Goal: Task Accomplishment & Management: Manage account settings

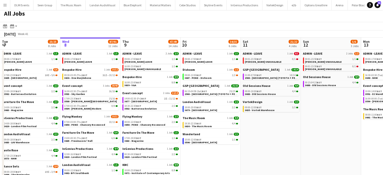
scroll to position [3, 0]
click at [161, 82] on div "16:00-23:00 BST 8/8" at bounding box center [150, 82] width 53 height 3
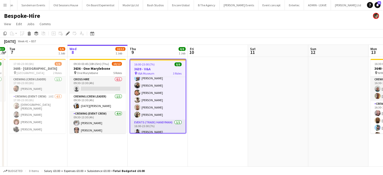
scroll to position [31, 0]
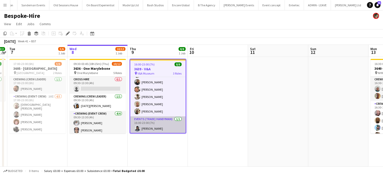
click at [163, 130] on app-card-role "Events (Trade/ Handyman) 1/1 16:00-23:00 (7h) Kaine Caldeira" at bounding box center [157, 124] width 55 height 17
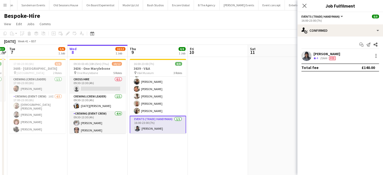
click at [338, 57] on div "Kaine Caldeira Crew rating 4 21km Fee" at bounding box center [340, 56] width 86 height 10
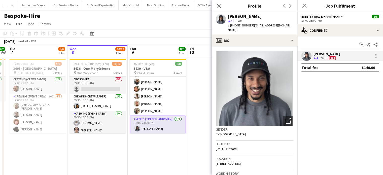
copy span "+4407507381322"
drag, startPoint x: 251, startPoint y: 26, endPoint x: 230, endPoint y: 27, distance: 21.2
click at [230, 27] on div "t. +4407507381322 | kainecaldeira@hotmail.co.uk" at bounding box center [260, 27] width 65 height 9
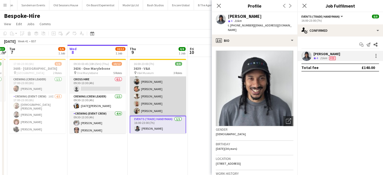
click at [167, 103] on app-card-role "Crewing (Event Crew) 6/6 16:00-23:00 (7h) Liam Kinsella Samuel Kusimo Adam McCa…" at bounding box center [158, 89] width 56 height 54
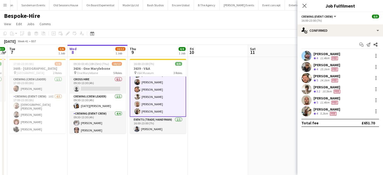
click at [348, 110] on div "Stephon Johnson Crew rating 4 5.2km Fee" at bounding box center [340, 111] width 86 height 10
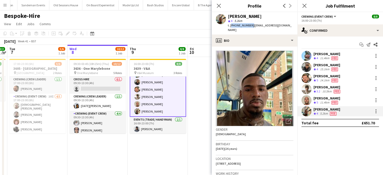
copy span "+447951879132"
drag, startPoint x: 249, startPoint y: 26, endPoint x: 230, endPoint y: 28, distance: 19.7
click at [230, 28] on div "Stephon Johnson star 4 5.2km t. +447951879132 | stephonjohnson876@gmail.com" at bounding box center [255, 23] width 86 height 22
click at [67, 144] on app-date-cell "17:00-23:00 (6h) 5/6 3605 - Tower of London pin Tower of London 2 Roles Crewing…" at bounding box center [37, 138] width 60 height 163
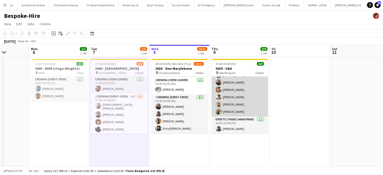
scroll to position [0, 0]
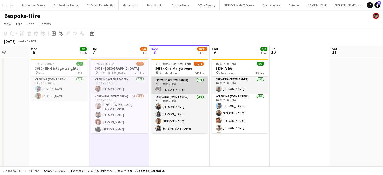
click at [175, 81] on app-card-role "Crewing (Crew Leader) 1/1 23:45-03:45 (4h) Graham Rex" at bounding box center [179, 85] width 56 height 17
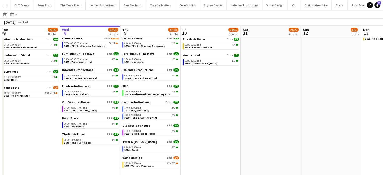
scroll to position [89, 0]
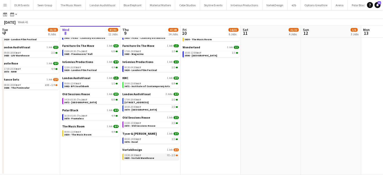
click at [155, 156] on link "15:30-18:30 BST 7I • 2/3 3635 - Vortek Warehouse" at bounding box center [150, 156] width 53 height 6
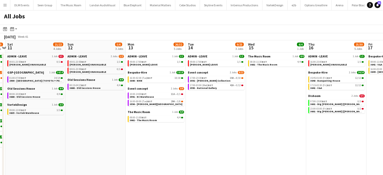
scroll to position [0, 115]
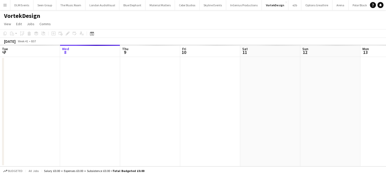
scroll to position [0, 173]
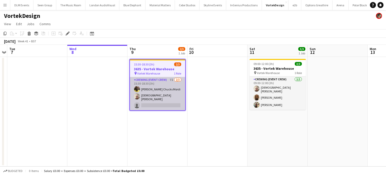
click at [156, 101] on app-card-role "Crewing (Event Crew) 7I 2/3 15:30-18:30 (3h) Alphonsus Chucks Mordi Christian S…" at bounding box center [157, 93] width 55 height 33
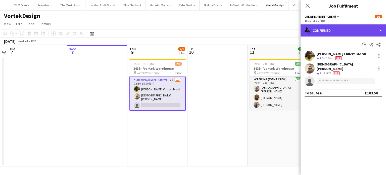
click at [363, 33] on div "single-neutral-actions-check-2 Confirmed" at bounding box center [344, 30] width 86 height 12
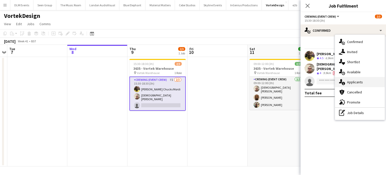
click at [356, 82] on span "Applicants" at bounding box center [355, 82] width 16 height 5
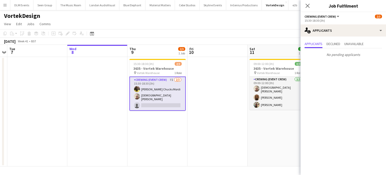
click at [341, 21] on div "15:30-18:30 (3h)" at bounding box center [343, 21] width 77 height 4
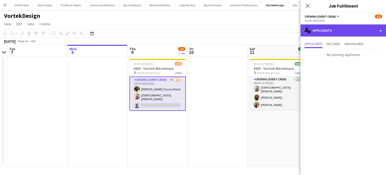
click at [342, 25] on div "single-neutral-actions-information Applicants" at bounding box center [344, 30] width 86 height 12
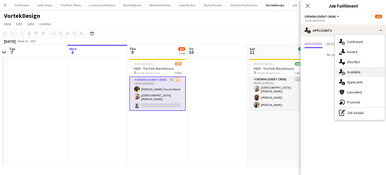
click at [355, 71] on span "Available" at bounding box center [354, 72] width 14 height 5
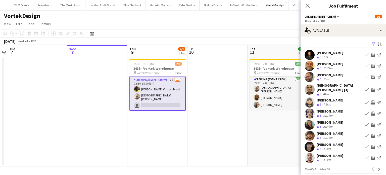
click at [371, 77] on app-icon "Invite crew" at bounding box center [373, 77] width 4 height 4
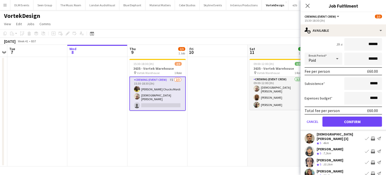
scroll to position [115, 0]
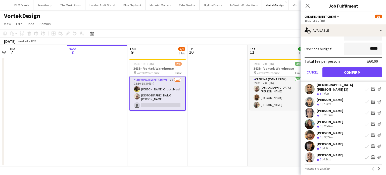
click at [371, 144] on app-icon "Invite crew" at bounding box center [373, 146] width 4 height 4
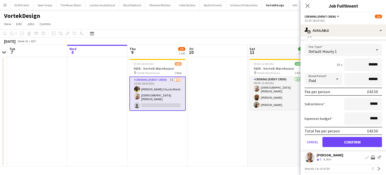
click button "Confirm" at bounding box center [353, 142] width 60 height 10
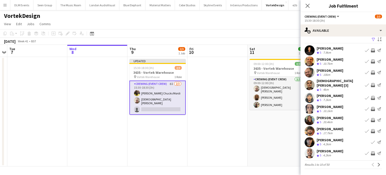
scroll to position [1, 0]
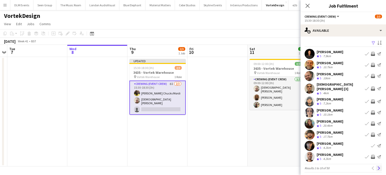
click at [377, 166] on app-icon "Next" at bounding box center [379, 168] width 4 height 4
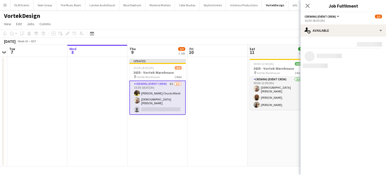
scroll to position [0, 0]
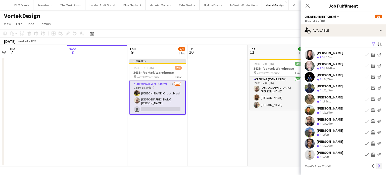
click at [377, 167] on app-icon "Next" at bounding box center [379, 166] width 4 height 4
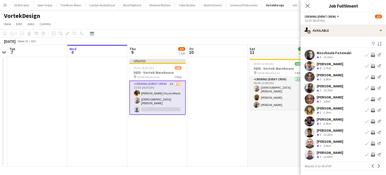
click at [371, 64] on app-icon "Invite crew" at bounding box center [373, 66] width 4 height 4
click at [370, 63] on button "Invite crew" at bounding box center [373, 66] width 6 height 6
click at [371, 64] on app-icon "Invite crew" at bounding box center [373, 66] width 4 height 4
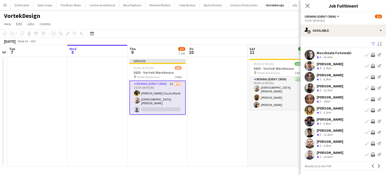
click at [370, 68] on button "Invite crew" at bounding box center [373, 66] width 6 height 6
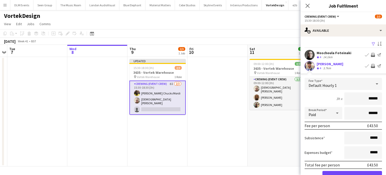
click button "Confirm" at bounding box center [353, 176] width 60 height 10
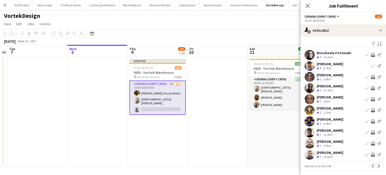
drag, startPoint x: 368, startPoint y: 100, endPoint x: 351, endPoint y: 148, distance: 50.3
click at [351, 148] on app-available-tab "Filter Sort asc Moschoula Foteinaki Crew rating 4 14.1km Book crew Invite crew …" at bounding box center [344, 105] width 86 height 130
click at [371, 100] on app-icon "Invite crew" at bounding box center [373, 99] width 4 height 4
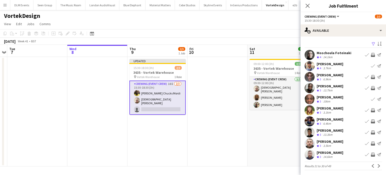
click at [371, 132] on app-icon "Invite crew" at bounding box center [373, 132] width 4 height 4
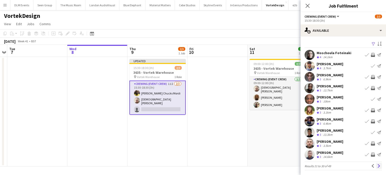
click at [377, 165] on app-icon "Next" at bounding box center [379, 166] width 4 height 4
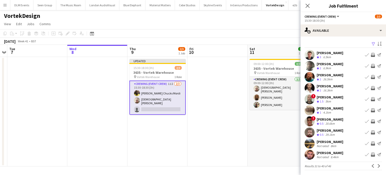
click at [371, 56] on app-icon "Invite crew" at bounding box center [373, 55] width 4 height 4
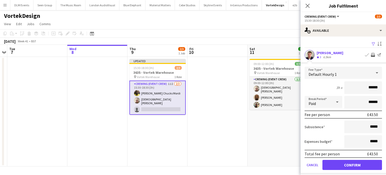
click button "Confirm" at bounding box center [353, 165] width 60 height 10
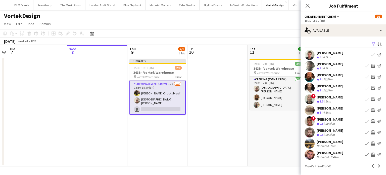
drag, startPoint x: 374, startPoint y: 163, endPoint x: 358, endPoint y: 120, distance: 45.7
click at [358, 120] on app-available-tab "Filter Sort asc Matthieu Bosquet Crew rating 3 6.5km Book crew Send notificatio…" at bounding box center [344, 105] width 86 height 130
click at [376, 163] on button "Next" at bounding box center [379, 166] width 6 height 6
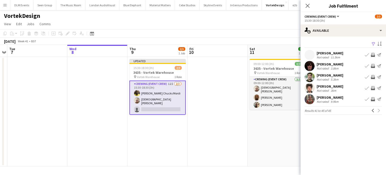
click at [348, 38] on div "Filter Sort asc Freddie Berman Not rated 11.5km Book crew Invite crew Send noti…" at bounding box center [344, 78] width 86 height 84
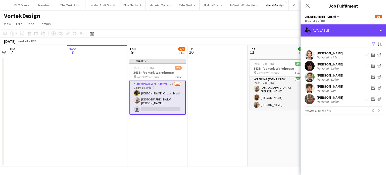
drag, startPoint x: 348, startPoint y: 35, endPoint x: 320, endPoint y: 131, distance: 99.1
click at [320, 131] on div "single-neutral-actions-upload Available single-neutral-actions-check-2 Confirme…" at bounding box center [344, 99] width 86 height 150
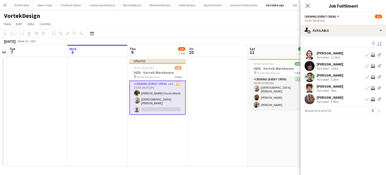
click at [343, 99] on div "David Goulden Not rated 9.9km Book crew Invite crew Send notification" at bounding box center [344, 99] width 86 height 10
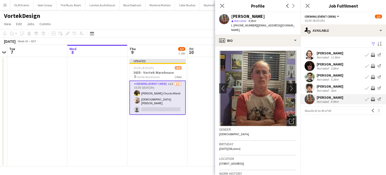
click at [290, 86] on app-icon "chevron-right" at bounding box center [293, 88] width 8 height 5
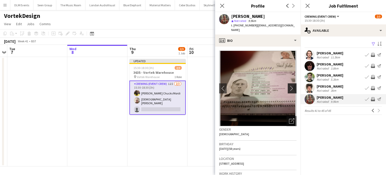
click at [290, 86] on app-icon "chevron-right" at bounding box center [293, 88] width 8 height 5
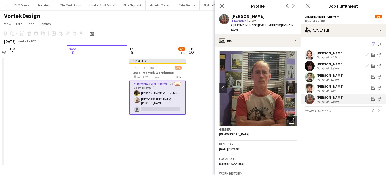
click at [334, 84] on div "Emanuel Stefan Malihen Roata" at bounding box center [330, 86] width 27 height 5
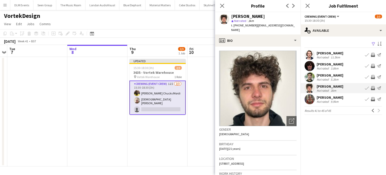
click at [186, 134] on app-date-cell "Updated 15:30-18:30 (3h) 2/3 3635 - Vortek Warehouse pin Vortek Warehouse 1 Rol…" at bounding box center [158, 111] width 60 height 109
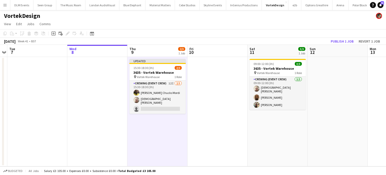
click at [151, 94] on app-card-role "Crewing (Event Crew) 12I 2/3 15:30-18:30 (3h) Alphonsus Chucks Mordi Christian …" at bounding box center [158, 96] width 56 height 33
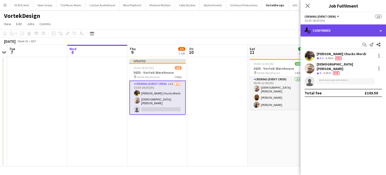
click at [365, 35] on div "single-neutral-actions-check-2 Confirmed" at bounding box center [344, 30] width 86 height 12
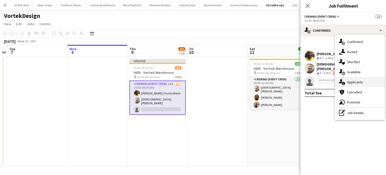
click at [354, 80] on span "Applicants" at bounding box center [355, 82] width 16 height 5
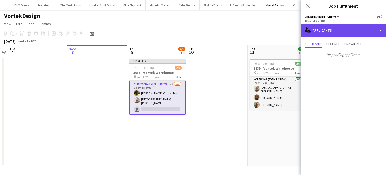
click at [337, 34] on div "single-neutral-actions-information Applicants" at bounding box center [344, 30] width 86 height 12
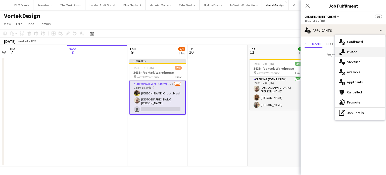
click at [351, 51] on span "Invited" at bounding box center [352, 52] width 10 height 5
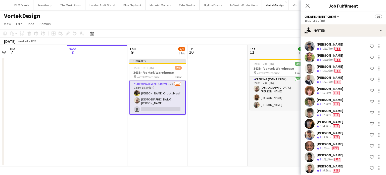
scroll to position [39, 0]
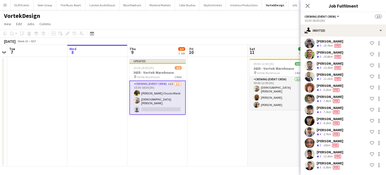
click at [256, 126] on app-date-cell "09:00-12:00 (3h) 3/3 3635 - Vortek Warehouse pin Vortek Warehouse 1 Role Crewin…" at bounding box center [278, 111] width 60 height 109
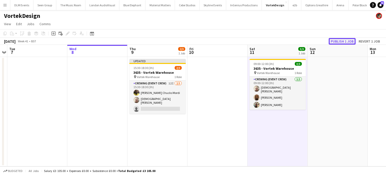
click at [344, 41] on button "Publish 1 job" at bounding box center [342, 41] width 27 height 7
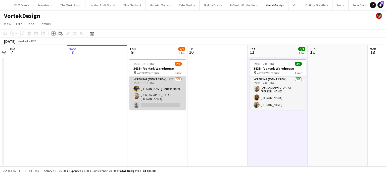
click at [157, 90] on app-card-role "Crewing (Event Crew) 12I 2/3 15:30-18:30 (3h) Alphonsus Chucks Mordi Christian …" at bounding box center [158, 92] width 56 height 33
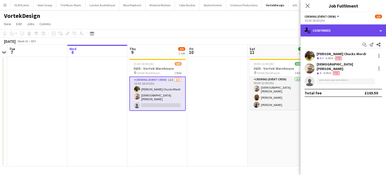
click at [351, 32] on div "single-neutral-actions-check-2 Confirmed" at bounding box center [344, 30] width 86 height 12
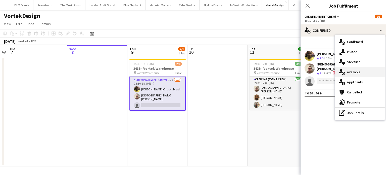
click at [354, 70] on span "Available" at bounding box center [354, 72] width 14 height 5
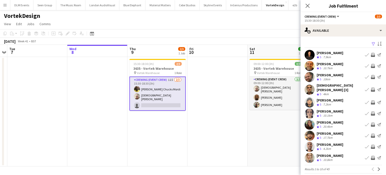
click at [371, 145] on app-icon "Invite crew" at bounding box center [373, 147] width 4 height 4
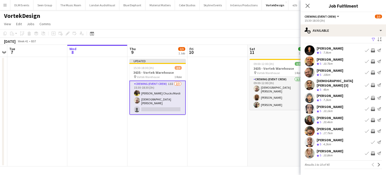
scroll to position [1, 0]
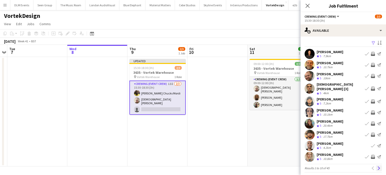
click at [377, 166] on app-icon "Next" at bounding box center [379, 168] width 4 height 4
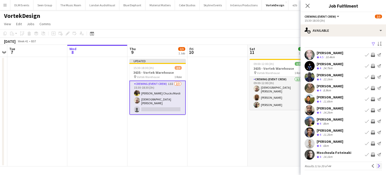
click at [377, 166] on app-icon "Next" at bounding box center [379, 166] width 4 height 4
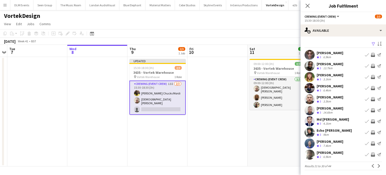
click at [371, 132] on app-icon "Invite crew" at bounding box center [373, 132] width 4 height 4
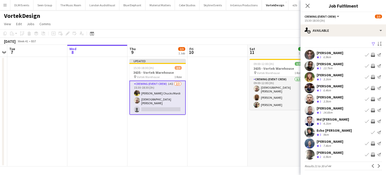
click at [371, 144] on app-icon "Invite crew" at bounding box center [373, 143] width 4 height 4
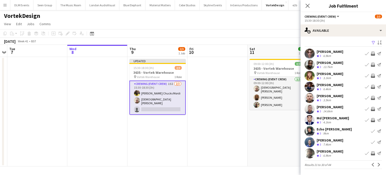
scroll to position [1, 0]
click at [371, 121] on app-icon "Invite crew" at bounding box center [373, 120] width 4 height 4
click at [376, 166] on button "Next" at bounding box center [379, 165] width 6 height 6
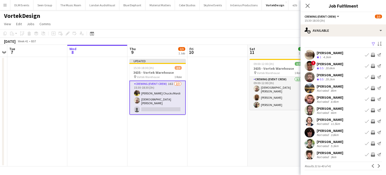
click at [263, 110] on app-date-cell "09:00-12:00 (3h) 3/3 3635 - Vortek Warehouse pin Vortek Warehouse 1 Role Crewin…" at bounding box center [278, 111] width 60 height 109
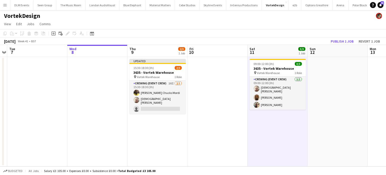
click at [342, 37] on app-toolbar "Copy Paste Paste Ctrl+V Paste with crew Ctrl+Shift+V Paste linked Job [GEOGRAPH…" at bounding box center [193, 33] width 386 height 9
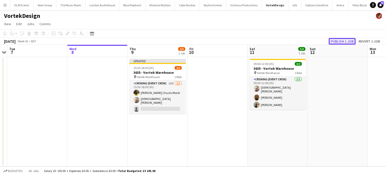
click at [344, 44] on button "Publish 1 job" at bounding box center [342, 41] width 27 height 7
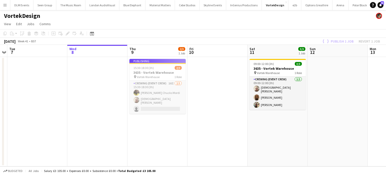
drag, startPoint x: 162, startPoint y: -30, endPoint x: 150, endPoint y: -30, distance: 12.6
click at [150, 0] on html "Menu Boards Boards Boards All jobs Status Workforce Workforce My Workforce Recr…" at bounding box center [193, 87] width 386 height 175
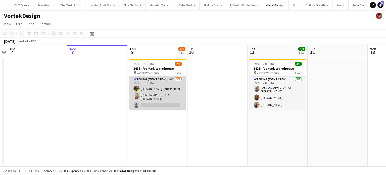
click at [160, 102] on app-card-role "Crewing (Event Crew) 16I 2/3 15:30-18:30 (3h) Alphonsus Chucks Mordi Christian …" at bounding box center [158, 92] width 56 height 33
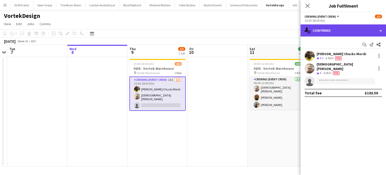
click at [353, 30] on div "single-neutral-actions-check-2 Confirmed" at bounding box center [344, 30] width 86 height 12
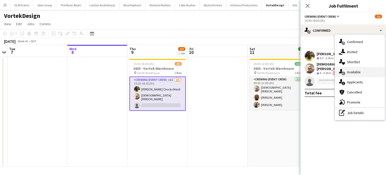
click at [358, 75] on div "single-neutral-actions-upload Available" at bounding box center [360, 72] width 50 height 10
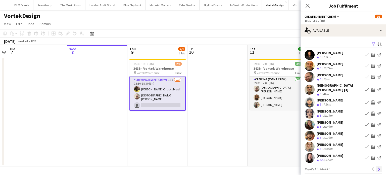
click at [377, 167] on app-icon "Next" at bounding box center [379, 169] width 4 height 4
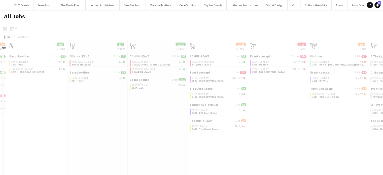
scroll to position [0, 175]
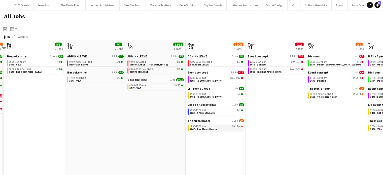
click at [239, 130] on link "12:00-15:00 BST 5A • 2/4 3667 - The Music Room" at bounding box center [215, 127] width 53 height 6
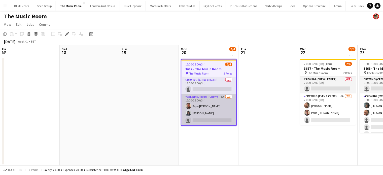
scroll to position [0, 173]
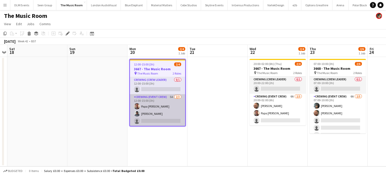
click at [155, 100] on app-card-role "Crewing (Event Crew) 5A [DATE] 12:00-15:00 (3h) Papa [PERSON_NAME] Kaine [PERSO…" at bounding box center [157, 110] width 55 height 32
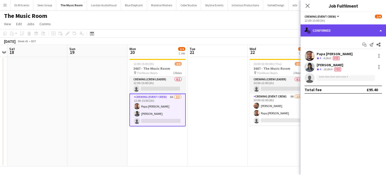
click at [335, 35] on div "single-neutral-actions-check-2 Confirmed" at bounding box center [344, 30] width 86 height 12
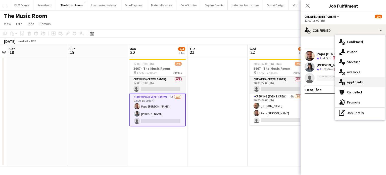
click at [354, 83] on span "Applicants" at bounding box center [355, 82] width 16 height 5
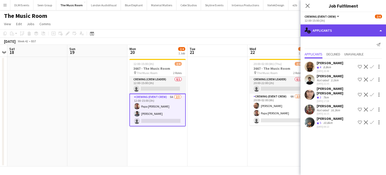
click at [335, 35] on div "single-neutral-actions-information Applicants" at bounding box center [344, 30] width 86 height 12
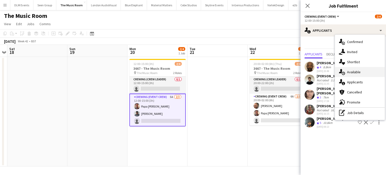
click at [352, 72] on span "Available" at bounding box center [354, 72] width 14 height 5
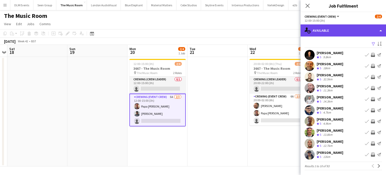
click at [342, 27] on div "single-neutral-actions-upload Available" at bounding box center [344, 30] width 86 height 12
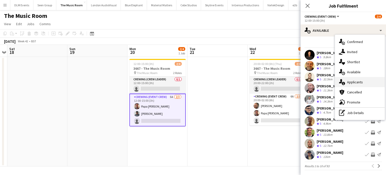
click at [364, 81] on div "single-neutral-actions-information Applicants" at bounding box center [360, 82] width 50 height 10
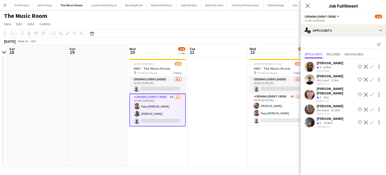
click at [372, 77] on app-icon "Confirm" at bounding box center [372, 79] width 4 height 4
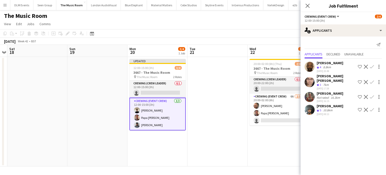
click at [175, 109] on app-card-role "Crewing (Event Crew) [DATE] 12:00-15:00 (3h) [PERSON_NAME] Papa [PERSON_NAME] K…" at bounding box center [158, 114] width 56 height 33
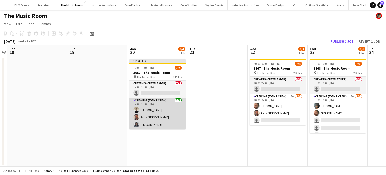
click at [175, 109] on app-card-role "Crewing (Event Crew) [DATE] 12:00-15:00 (3h) [PERSON_NAME] Papa [PERSON_NAME] K…" at bounding box center [158, 114] width 56 height 32
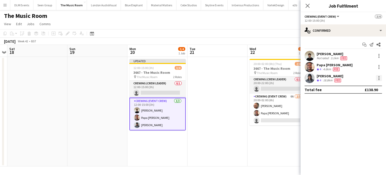
click at [378, 76] on div at bounding box center [379, 78] width 6 height 6
click at [363, 86] on span "Edit fee" at bounding box center [362, 87] width 31 height 5
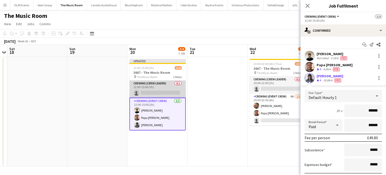
click at [145, 91] on app-card-role "Crewing (Crew Leader) 0/1 12:00-15:00 (3h) single-neutral-actions" at bounding box center [158, 88] width 56 height 17
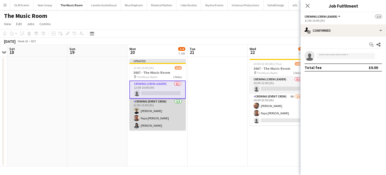
click at [163, 112] on app-card-role "Crewing (Event Crew) 3/3 12:00-15:00 (3h) Daniel Morton Papa Opoku-Adjei Kaine …" at bounding box center [158, 115] width 56 height 32
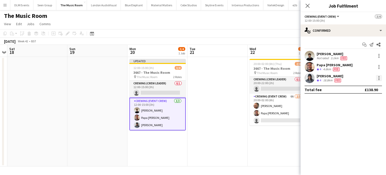
click at [380, 77] on div at bounding box center [379, 78] width 6 height 6
click at [358, 99] on span "Switch crew" at bounding box center [357, 99] width 21 height 4
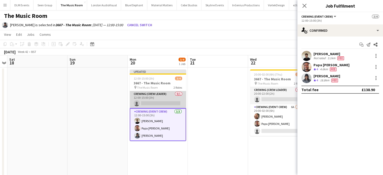
click at [169, 107] on app-card-role "Crewing (Crew Leader) 0/1 12:00-15:00 (3h) single-neutral-actions" at bounding box center [158, 99] width 56 height 17
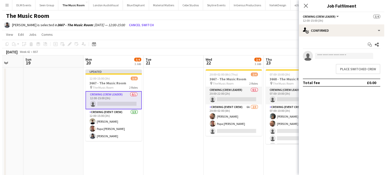
scroll to position [0, 159]
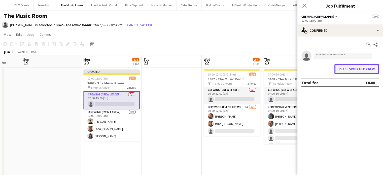
click at [370, 66] on button "Place switched crew" at bounding box center [356, 69] width 45 height 10
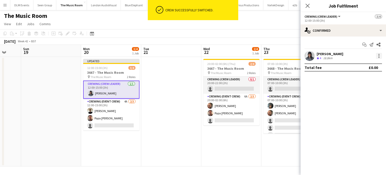
click at [379, 58] on div at bounding box center [379, 57] width 1 height 1
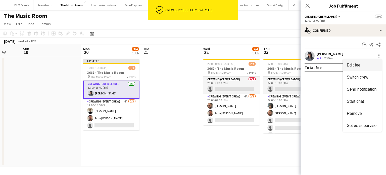
click at [366, 62] on button "Edit fee" at bounding box center [362, 65] width 39 height 12
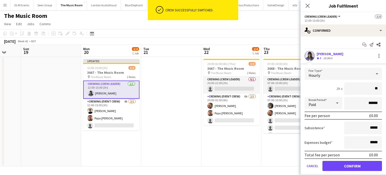
type input "***"
click button "Confirm" at bounding box center [353, 166] width 60 height 10
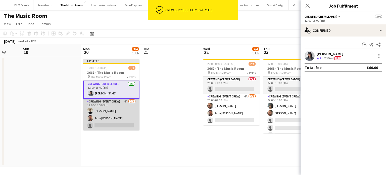
click at [130, 102] on app-card-role "Crewing (Event Crew) 4A 2/3 12:00-15:00 (3h) Daniel Morton Papa Opoku-Adjei sin…" at bounding box center [111, 115] width 56 height 32
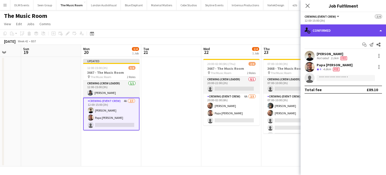
click at [339, 31] on div "single-neutral-actions-check-2 Confirmed" at bounding box center [344, 30] width 86 height 12
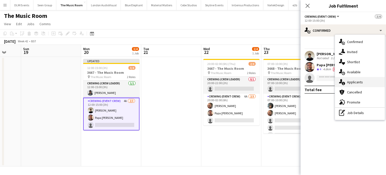
click at [351, 80] on span "Applicants" at bounding box center [355, 82] width 16 height 5
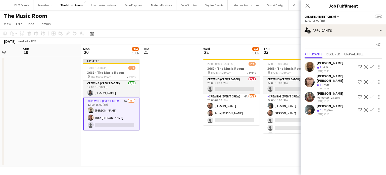
click at [371, 66] on app-icon "Confirm" at bounding box center [372, 67] width 4 height 4
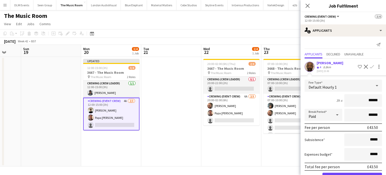
click button "Confirm" at bounding box center [353, 178] width 60 height 10
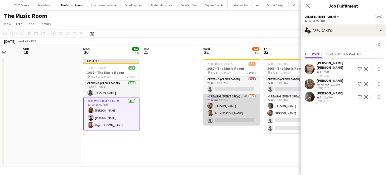
click at [246, 108] on app-card-role "Crewing (Event Crew) 6A 2/3 20:00-02:00 (6h) Ben Turner Papa Opoku-Adjei single…" at bounding box center [231, 110] width 56 height 32
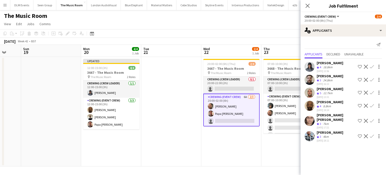
click at [371, 91] on app-icon "Confirm" at bounding box center [372, 93] width 4 height 4
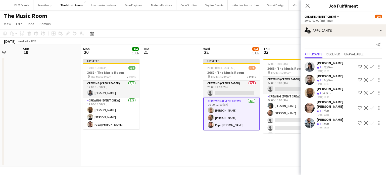
click at [250, 122] on app-card-role "Crewing (Event Crew) 3/3 20:00-02:00 (6h) Stephen Lyle Ben Turner Papa Opoku-Ad…" at bounding box center [231, 114] width 56 height 33
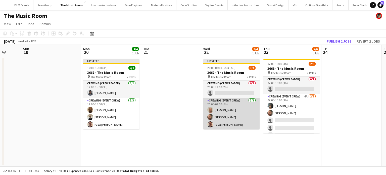
click at [250, 122] on app-card-role "Crewing (Event Crew) 3/3 20:00-02:00 (6h) Stephen Lyle Ben Turner Papa Opoku-Ad…" at bounding box center [231, 114] width 56 height 32
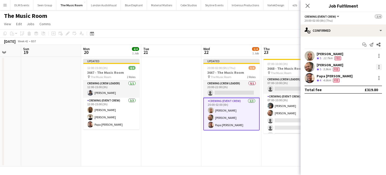
click at [378, 68] on div at bounding box center [379, 67] width 6 height 6
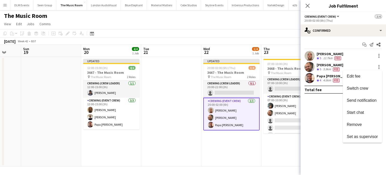
click at [332, 31] on div at bounding box center [193, 87] width 386 height 175
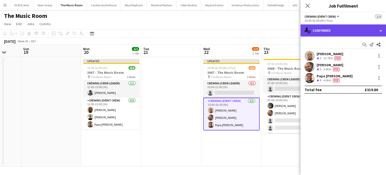
click at [332, 30] on div "single-neutral-actions-check-2 Confirmed" at bounding box center [344, 30] width 86 height 12
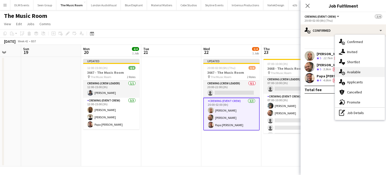
click at [350, 75] on div "single-neutral-actions-upload Available" at bounding box center [360, 72] width 50 height 10
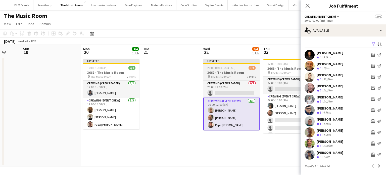
click at [235, 129] on app-card-role "Crewing (Event Crew) 3/3 20:00-02:00 (6h) Stephen Lyle Ben Turner Papa Opoku-Ad…" at bounding box center [231, 114] width 56 height 33
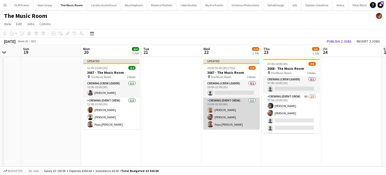
click at [236, 125] on app-card-role "Crewing (Event Crew) 3/3 20:00-02:00 (6h) Stephen Lyle Ben Turner Papa Opoku-Ad…" at bounding box center [231, 114] width 56 height 32
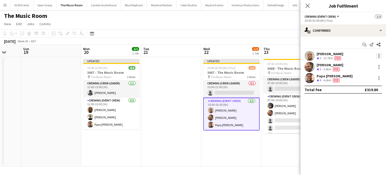
click at [378, 54] on div at bounding box center [379, 56] width 6 height 6
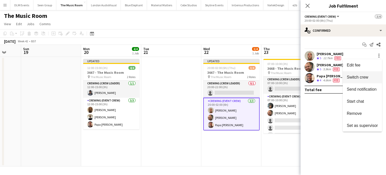
click at [363, 74] on button "Switch crew" at bounding box center [362, 77] width 39 height 12
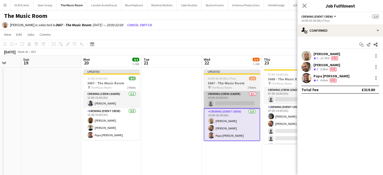
click at [236, 95] on app-card-role "Crewing (Crew Leader) 0/1 20:00-22:00 (2h) single-neutral-actions" at bounding box center [231, 99] width 56 height 17
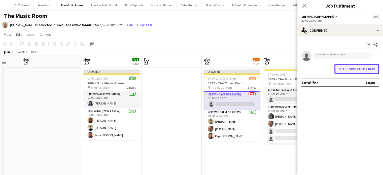
click at [369, 67] on button "Place switched crew" at bounding box center [356, 69] width 45 height 10
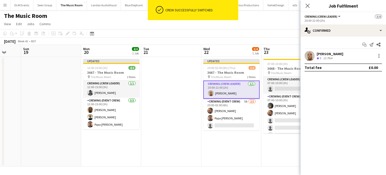
click at [379, 59] on div "Stephen Lyle Crew rating 5 12.7km" at bounding box center [344, 56] width 86 height 10
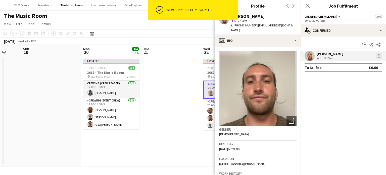
click at [379, 56] on div at bounding box center [379, 55] width 1 height 1
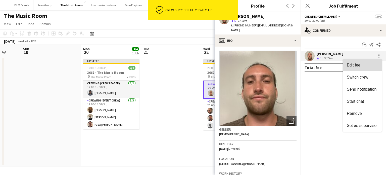
click at [368, 62] on button "Edit fee" at bounding box center [362, 65] width 39 height 12
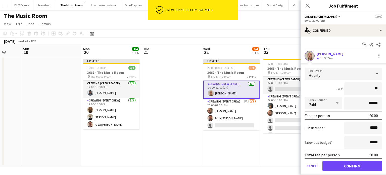
type input "***"
click button "Confirm" at bounding box center [353, 166] width 60 height 10
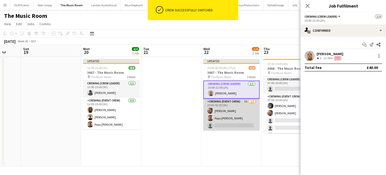
click at [250, 115] on app-card-role "Crewing (Event Crew) 5A 2/3 20:00-02:00 (6h) Ben Turner Papa Opoku-Adjei single…" at bounding box center [231, 115] width 56 height 32
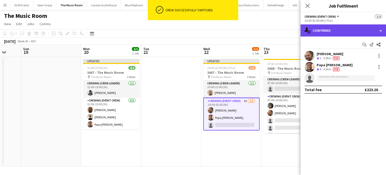
click at [356, 33] on div "single-neutral-actions-check-2 Confirmed" at bounding box center [344, 30] width 86 height 12
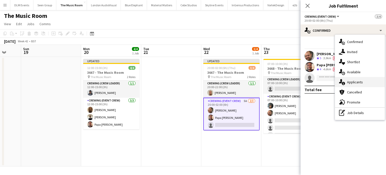
click at [356, 81] on span "Applicants" at bounding box center [355, 82] width 16 height 5
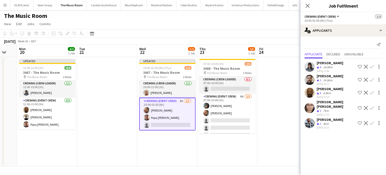
scroll to position [0, 225]
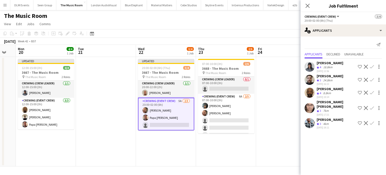
drag, startPoint x: 372, startPoint y: 79, endPoint x: 363, endPoint y: 101, distance: 24.2
click at [370, 106] on div "Kaine Caldeira Crew rating 4 18.8km 03-10-2025 13:56 Shortlist crew Decline Con…" at bounding box center [344, 94] width 86 height 71
click at [333, 77] on div "Sergey Dominguez" at bounding box center [330, 76] width 27 height 5
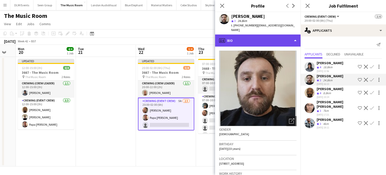
click at [252, 38] on div "profile Bio" at bounding box center [258, 40] width 86 height 12
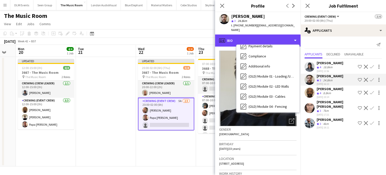
scroll to position [168, 0]
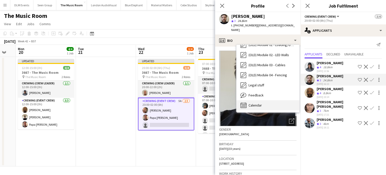
click at [257, 106] on span "Calendar" at bounding box center [255, 105] width 13 height 5
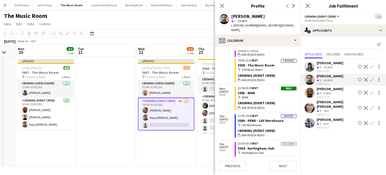
scroll to position [648, 0]
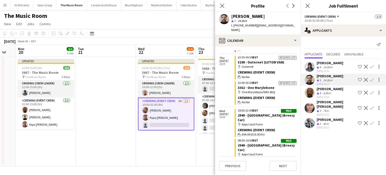
click at [272, 100] on div "Crewing (Event Crew)" at bounding box center [267, 97] width 59 height 5
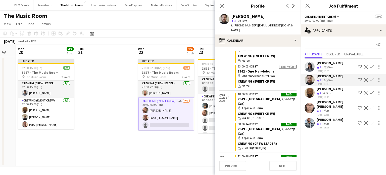
scroll to position [857, 0]
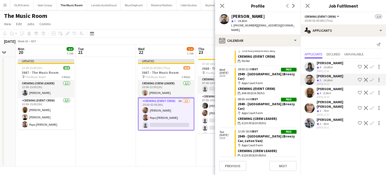
click at [371, 80] on app-icon "Confirm" at bounding box center [372, 80] width 4 height 4
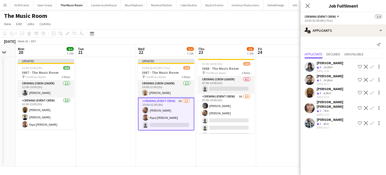
click at [371, 80] on app-icon "Confirm" at bounding box center [372, 80] width 4 height 4
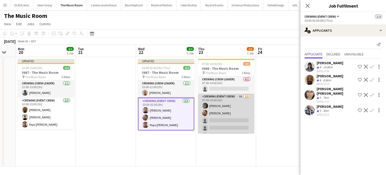
click at [221, 106] on app-card-role "Crewing (Event Crew) 6A 2/5 07:00-10:00 (3h) Kian Chauhan Ben Turner single-neu…" at bounding box center [226, 117] width 56 height 46
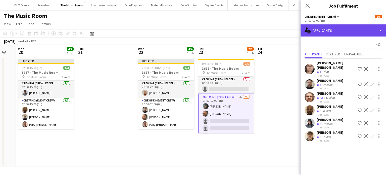
click at [353, 30] on div "single-neutral-actions-information Applicants" at bounding box center [344, 30] width 86 height 12
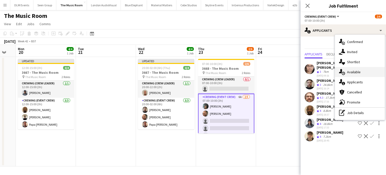
click at [353, 70] on span "Available" at bounding box center [354, 72] width 14 height 5
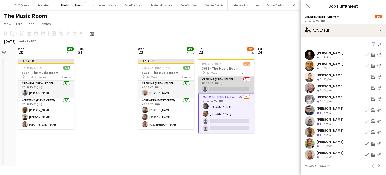
click at [232, 91] on app-card-role "Crewing (Crew Leader) 0/1 07:00-10:00 (3h) single-neutral-actions" at bounding box center [226, 84] width 56 height 17
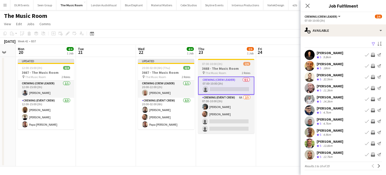
click at [227, 79] on app-card-role "Crewing (Crew Leader) 0/1 07:00-10:00 (3h) single-neutral-actions" at bounding box center [226, 85] width 56 height 18
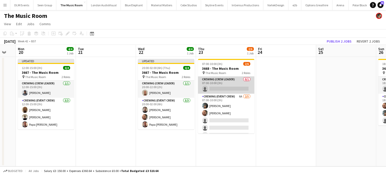
click at [227, 79] on app-card-role "Crewing (Crew Leader) 0/1 07:00-10:00 (3h) single-neutral-actions" at bounding box center [226, 84] width 56 height 17
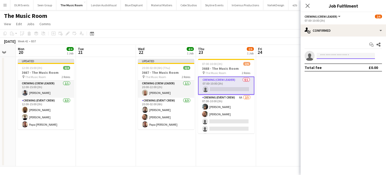
click at [346, 56] on input at bounding box center [346, 56] width 58 height 6
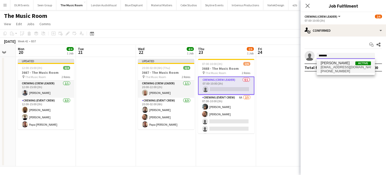
type input "*******"
click at [341, 66] on span "braydendavison@hotmail.com" at bounding box center [346, 67] width 50 height 4
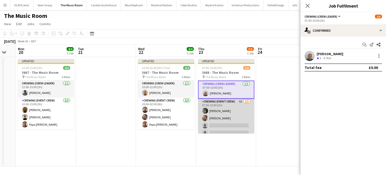
click at [212, 108] on app-card-role "Crewing (Event Crew) 6A 2/5 07:00-10:00 (3h) Kian Chauhan Ben Turner single-neu…" at bounding box center [226, 122] width 56 height 46
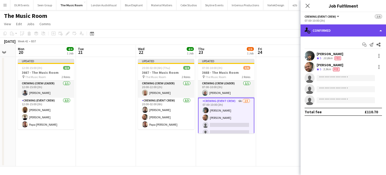
click at [354, 31] on div "single-neutral-actions-check-2 Confirmed" at bounding box center [344, 30] width 86 height 12
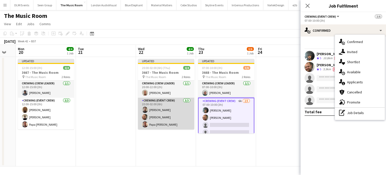
click at [151, 124] on app-card-role "Crewing (Event Crew) 3/3 20:00-02:00 (6h) Sergey Dominguez Ben Turner Papa Opok…" at bounding box center [166, 114] width 56 height 32
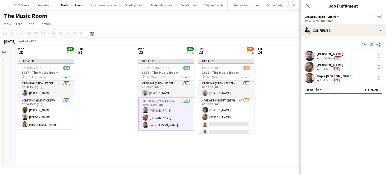
click at [379, 66] on div at bounding box center [379, 66] width 1 height 1
click at [361, 91] on button "Switch crew" at bounding box center [362, 88] width 39 height 12
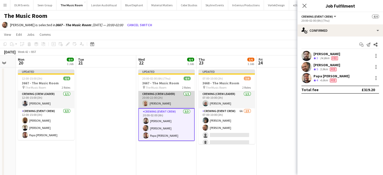
click at [160, 100] on app-card-role "Crewing (Crew Leader) 1/1 20:00-22:00 (2h) Stephen Lyle" at bounding box center [166, 99] width 56 height 17
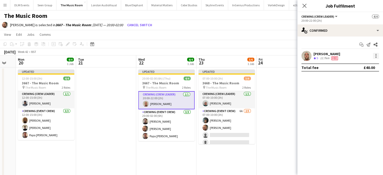
click at [374, 56] on div at bounding box center [375, 56] width 6 height 6
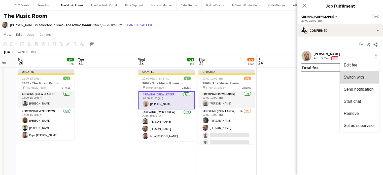
click at [363, 78] on span "Switch with" at bounding box center [353, 77] width 20 height 4
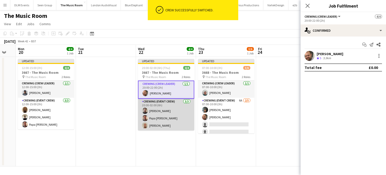
click at [164, 120] on app-card-role "Crewing (Event Crew) 3/3 20:00-02:00 (6h) Sergey Dominguez Papa Opoku-Adjei Ste…" at bounding box center [166, 115] width 56 height 32
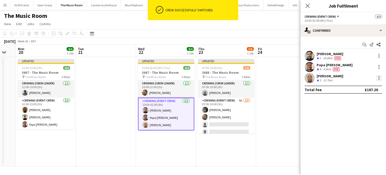
click at [382, 79] on div at bounding box center [379, 78] width 6 height 6
click at [367, 86] on span "Edit fee" at bounding box center [362, 87] width 31 height 5
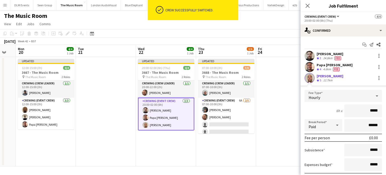
click at [355, 82] on div "Stephen Lyle Crew rating 5 12.7km" at bounding box center [344, 78] width 86 height 10
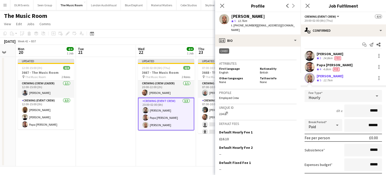
scroll to position [211, 0]
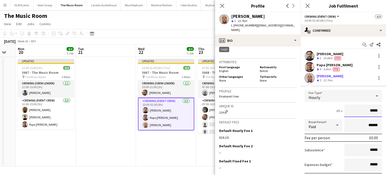
click at [372, 109] on input "*****" at bounding box center [364, 110] width 38 height 13
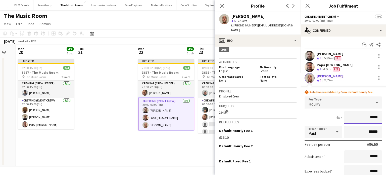
type input "******"
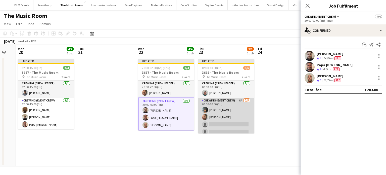
click at [241, 113] on app-card-role "Crewing (Event Crew) 6A 2/5 07:00-10:00 (3h) Kian Chauhan Ben Turner single-neu…" at bounding box center [226, 121] width 56 height 46
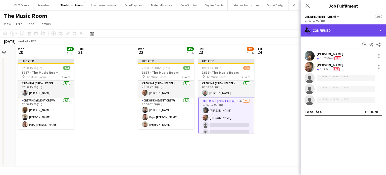
click at [369, 34] on div "single-neutral-actions-check-2 Confirmed" at bounding box center [344, 30] width 86 height 12
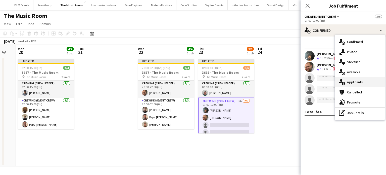
click at [360, 81] on span "Applicants" at bounding box center [355, 82] width 16 height 5
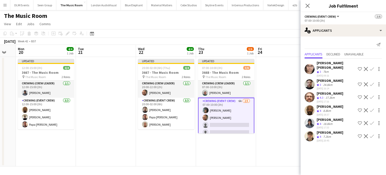
click at [372, 108] on app-icon "Confirm" at bounding box center [372, 110] width 4 height 4
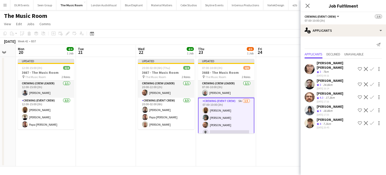
click at [372, 108] on app-icon "Confirm" at bounding box center [372, 110] width 4 height 4
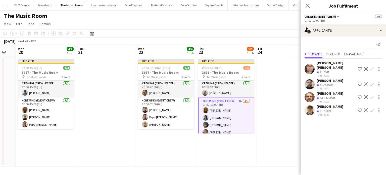
click at [372, 82] on app-icon "Confirm" at bounding box center [372, 84] width 4 height 4
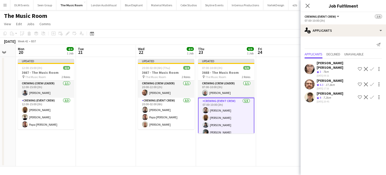
click at [272, 119] on app-date-cell at bounding box center [286, 111] width 60 height 109
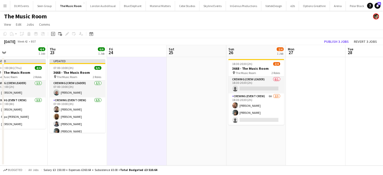
scroll to position [0, 193]
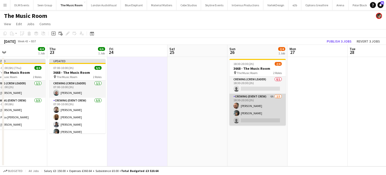
click at [277, 108] on app-card-role "Crewing (Event Crew) 6A 2/3 18:30-20:30 (2h) Ben Turner Kian Chauhan single-neu…" at bounding box center [258, 110] width 56 height 32
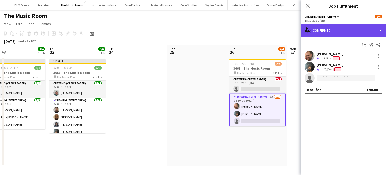
click at [347, 34] on div "single-neutral-actions-check-2 Confirmed" at bounding box center [344, 30] width 86 height 12
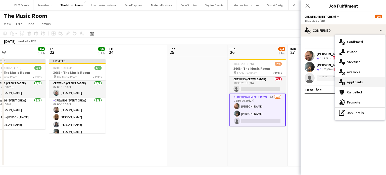
click at [359, 79] on div "single-neutral-actions-information Applicants" at bounding box center [360, 82] width 50 height 10
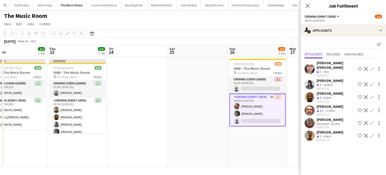
click at [372, 108] on app-icon "Confirm" at bounding box center [372, 110] width 4 height 4
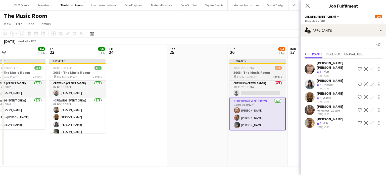
drag, startPoint x: 372, startPoint y: 117, endPoint x: 279, endPoint y: 129, distance: 94.5
click at [279, 129] on body "Menu Boards Boards Boards All jobs Status Workforce Workforce My Workforce Recr…" at bounding box center [193, 87] width 386 height 175
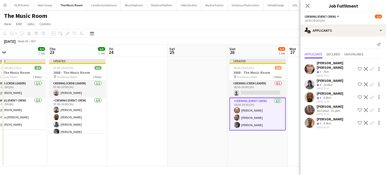
click at [268, 128] on app-card-role "Crewing (Event Crew) 3/3 18:30-20:30 (2h) Corey Arnold Ben Turner Kian Chauhan" at bounding box center [258, 114] width 56 height 33
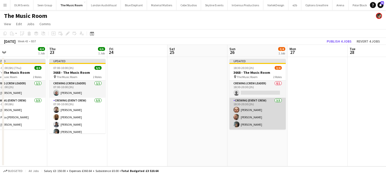
click at [268, 128] on app-card-role "Crewing (Event Crew) 3/3 18:30-20:30 (2h) Corey Arnold Ben Turner Kian Chauhan" at bounding box center [258, 114] width 56 height 32
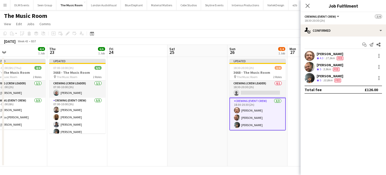
click at [378, 70] on div "Ben Turner Crew rating 5 5.9km Fee" at bounding box center [344, 67] width 86 height 10
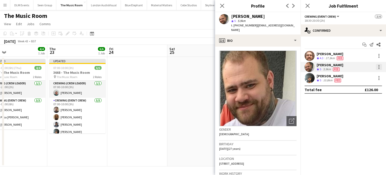
click at [378, 66] on div at bounding box center [379, 67] width 6 height 6
click at [364, 86] on span "Switch crew" at bounding box center [357, 88] width 21 height 4
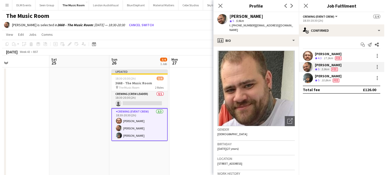
scroll to position [0, 194]
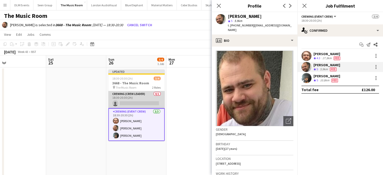
click at [147, 101] on app-card-role "Crewing (Crew Leader) 0/1 18:30-20:30 (2h) single-neutral-actions" at bounding box center [136, 99] width 56 height 17
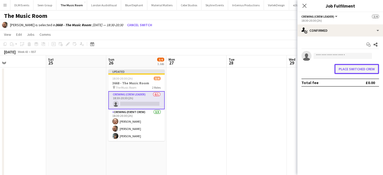
click at [359, 67] on button "Place switched crew" at bounding box center [356, 69] width 45 height 10
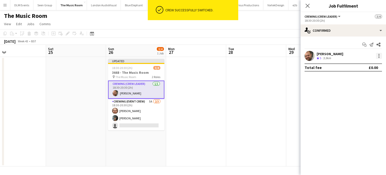
click at [380, 55] on div at bounding box center [379, 56] width 6 height 6
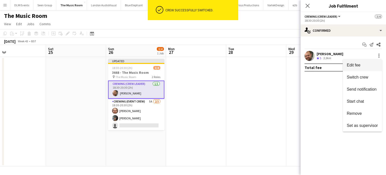
click at [367, 63] on span "Edit fee" at bounding box center [362, 65] width 31 height 5
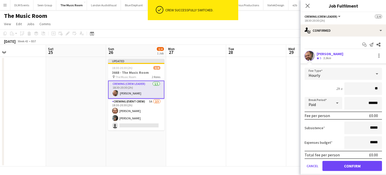
type input "***"
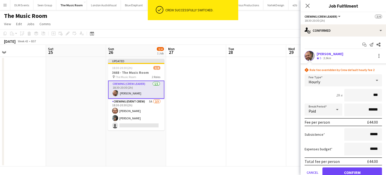
click button "Confirm" at bounding box center [353, 172] width 60 height 10
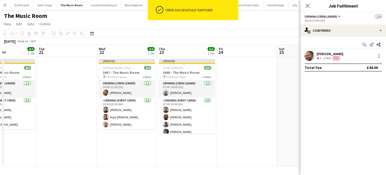
scroll to position [0, 105]
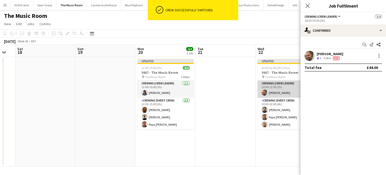
click at [287, 90] on app-card-role "Crewing (Crew Leader) 1/1 20:00-22:00 (2h) Ben Turner" at bounding box center [286, 88] width 56 height 17
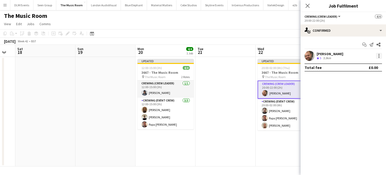
click at [379, 54] on div at bounding box center [379, 54] width 1 height 1
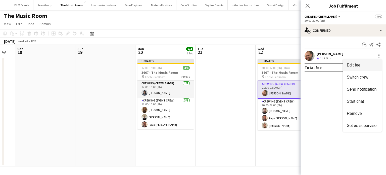
click at [369, 61] on button "Edit fee" at bounding box center [362, 65] width 39 height 12
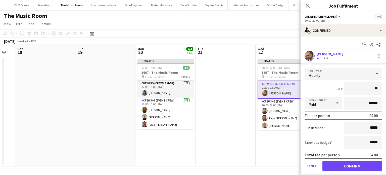
type input "***"
click button "Confirm" at bounding box center [353, 166] width 60 height 10
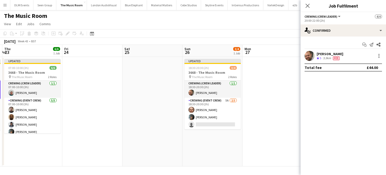
scroll to position [0, 226]
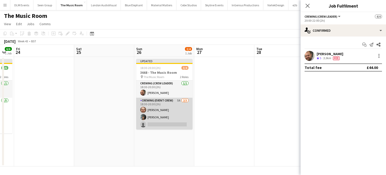
click at [178, 125] on app-card-role "Crewing (Event Crew) 5A 2/3 18:30-20:30 (2h) Corey Arnold Kian Chauhan single-n…" at bounding box center [164, 114] width 56 height 32
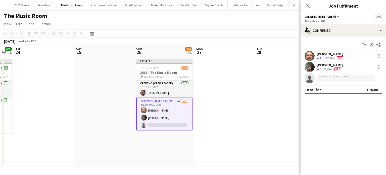
click at [374, 22] on div "18:30-20:30 (2h)" at bounding box center [343, 21] width 77 height 4
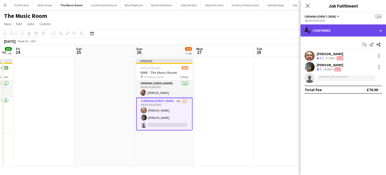
click at [371, 25] on div "single-neutral-actions-check-2 Confirmed" at bounding box center [344, 30] width 86 height 12
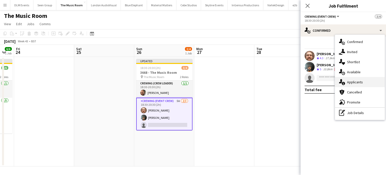
click at [356, 83] on span "Applicants" at bounding box center [355, 82] width 16 height 5
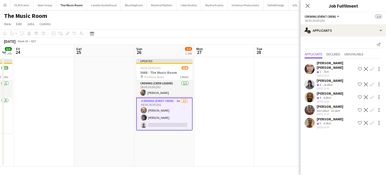
click at [371, 108] on app-icon "Confirm" at bounding box center [372, 110] width 4 height 4
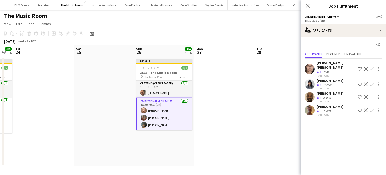
click at [227, 85] on app-date-cell at bounding box center [224, 111] width 60 height 109
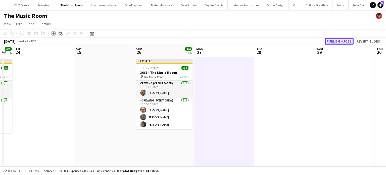
click at [338, 42] on button "Publish 4 jobs" at bounding box center [339, 41] width 29 height 7
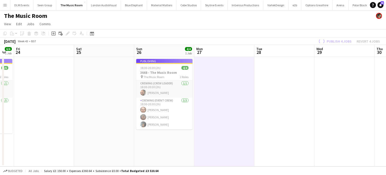
click at [238, 79] on app-date-cell at bounding box center [224, 111] width 60 height 109
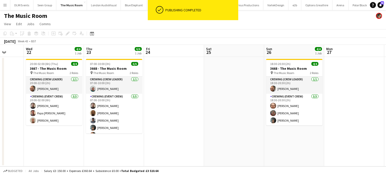
scroll to position [0, 156]
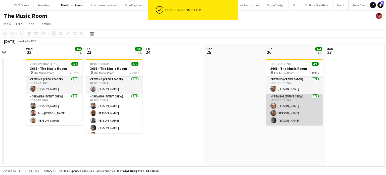
click at [311, 116] on app-card-role "Crewing (Event Crew) 3/3 18:30-20:30 (2h) Corey Arnold David Goulden Kian Chauh…" at bounding box center [295, 110] width 56 height 32
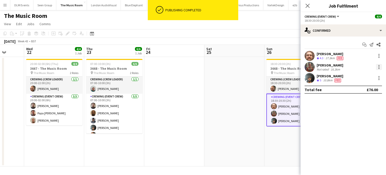
click at [378, 68] on div at bounding box center [379, 67] width 6 height 6
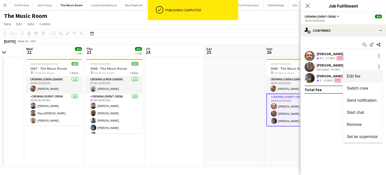
click at [369, 74] on span "Edit fee" at bounding box center [362, 76] width 31 height 5
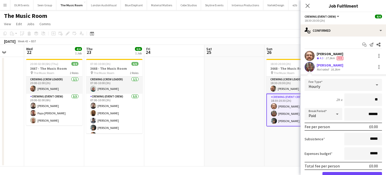
type input "***"
click button "Confirm" at bounding box center [353, 177] width 60 height 10
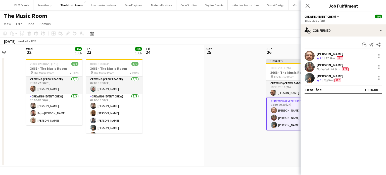
click at [358, 72] on div "David Goulden Not rated 16.3km Fee" at bounding box center [344, 67] width 86 height 10
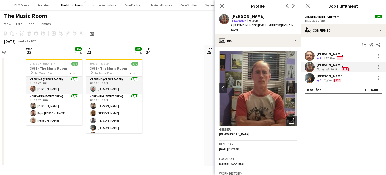
click at [177, 111] on app-date-cell at bounding box center [174, 111] width 60 height 109
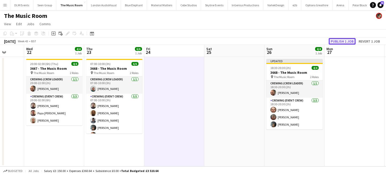
click at [348, 43] on button "Publish 1 job" at bounding box center [342, 41] width 27 height 7
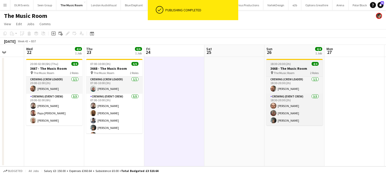
click at [303, 61] on app-job-card "18:30-20:30 (2h) 4/4 3668 - The Music Room pin The Music Room 2 Roles Crewing (…" at bounding box center [295, 92] width 56 height 66
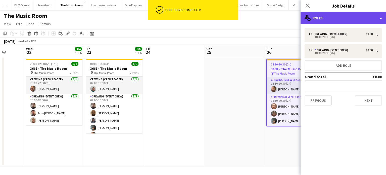
click at [350, 13] on div "multiple-users-add Roles" at bounding box center [344, 18] width 86 height 12
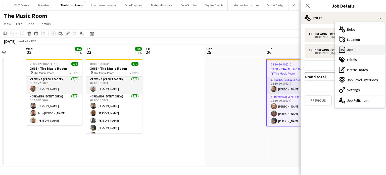
click at [360, 50] on div "ads-window Job Ad" at bounding box center [360, 50] width 50 height 10
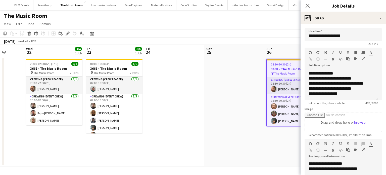
scroll to position [74, 0]
click at [246, 96] on app-date-cell at bounding box center [234, 111] width 60 height 109
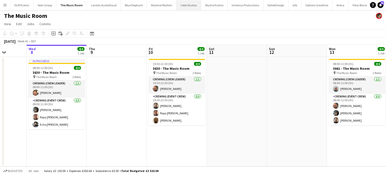
scroll to position [0, 153]
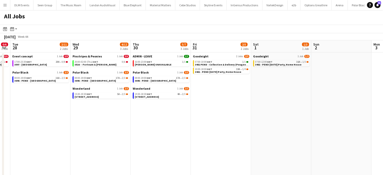
scroll to position [0, 171]
click at [236, 68] on span "18A" at bounding box center [237, 69] width 4 height 3
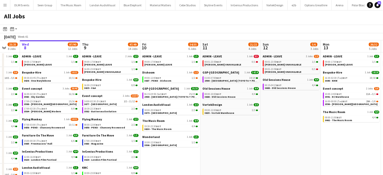
scroll to position [0, 120]
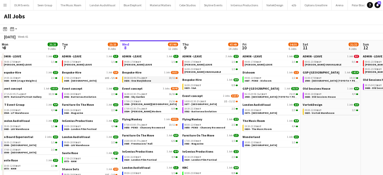
click at [165, 80] on link "09:30-03:45 (Thu) BST 10/11 3636 - One Marylebone" at bounding box center [150, 79] width 53 height 6
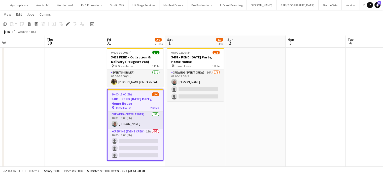
scroll to position [11, 0]
click at [139, 94] on div "10:00-18:00 (8h) 1/4" at bounding box center [134, 94] width 55 height 4
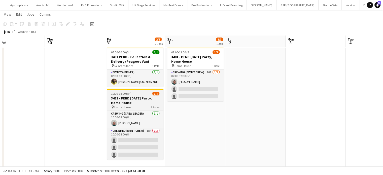
click at [139, 94] on div "10:00-18:00 (8h) 1/4" at bounding box center [135, 94] width 56 height 4
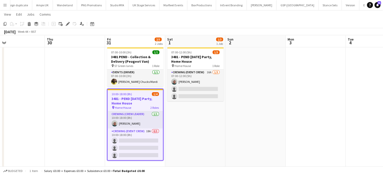
click at [68, 26] on div "Edit" at bounding box center [68, 24] width 6 height 6
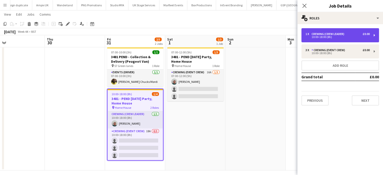
click at [343, 36] on div "10:00-18:00 (8h)" at bounding box center [337, 37] width 64 height 3
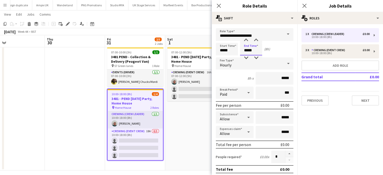
click at [253, 50] on input "*****" at bounding box center [251, 49] width 22 height 13
click at [247, 43] on input "*****" at bounding box center [251, 49] width 22 height 13
type input "*****"
click at [245, 40] on div at bounding box center [246, 40] width 10 height 5
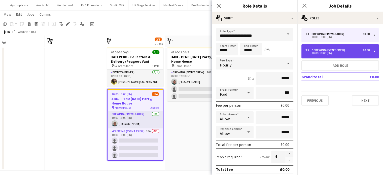
click at [333, 49] on div "Crewing (Event Crew)" at bounding box center [328, 50] width 35 height 4
type input "**********"
type input "*****"
type input "*"
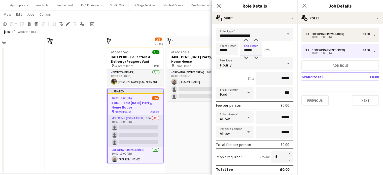
click at [259, 51] on input "*****" at bounding box center [251, 49] width 22 height 13
type input "*****"
click at [246, 40] on div at bounding box center [246, 40] width 10 height 5
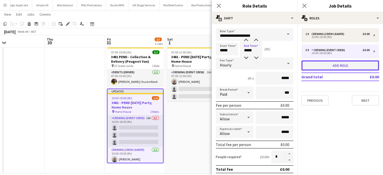
click at [326, 65] on button "Add role" at bounding box center [339, 65] width 77 height 10
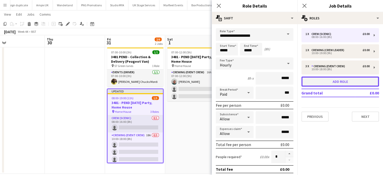
type input "**********"
type input "*****"
type input "*"
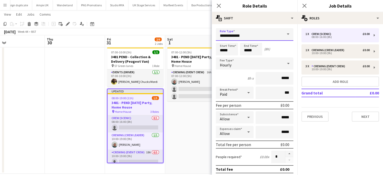
click at [270, 39] on input "**********" at bounding box center [254, 34] width 77 height 13
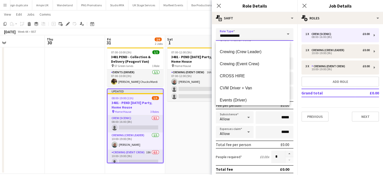
scroll to position [61, 0]
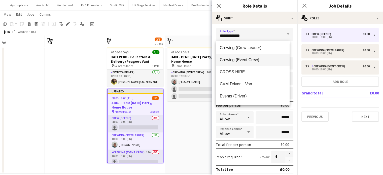
click at [261, 63] on mat-option "Crewing (Event Crew)" at bounding box center [253, 60] width 74 height 12
type input "**********"
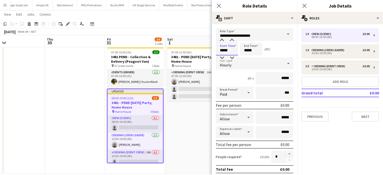
click at [227, 54] on input "*****" at bounding box center [227, 49] width 22 height 13
type input "*****"
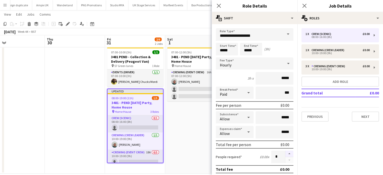
click at [285, 151] on button "button" at bounding box center [289, 153] width 8 height 7
type input "*"
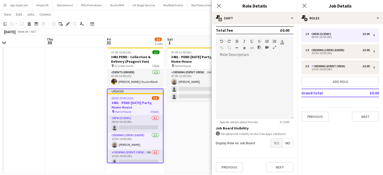
scroll to position [139, 0]
click at [273, 145] on span "Yes" at bounding box center [276, 142] width 12 height 9
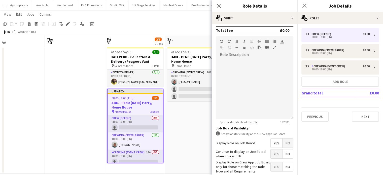
click at [189, 119] on app-date-cell "07:00-12:00 (5h) 1/3 3481 - PEND Halloween Party, Home House pin Home House 1 R…" at bounding box center [195, 109] width 60 height 128
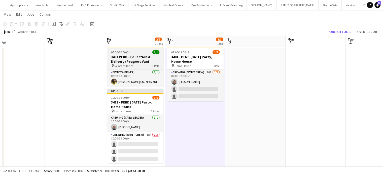
click at [135, 51] on div "07:00-10:00 (3h) 1/1" at bounding box center [135, 52] width 56 height 4
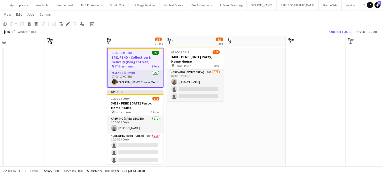
click at [192, 124] on app-date-cell "07:00-12:00 (5h) 1/3 3481 - PEND Halloween Party, Home House pin Home House 1 R…" at bounding box center [195, 109] width 60 height 128
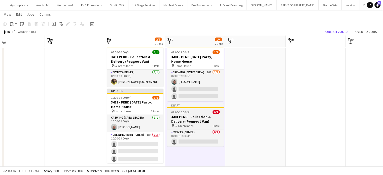
click at [189, 115] on h3 "3481 PEND - Collection & Delivery (Peugeot Van)" at bounding box center [195, 118] width 56 height 9
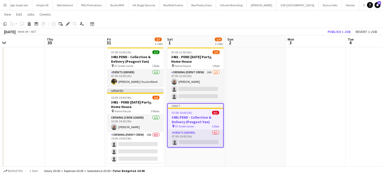
click at [189, 115] on h3 "3481 PEND - Collection & Delivery (Peugeot Van)" at bounding box center [194, 119] width 55 height 9
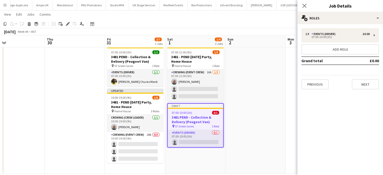
click at [337, 24] on div "1 x Events (Driver) £0.00 07:00-10:00 (3h) Add role Grand total £0.00 Previous …" at bounding box center [340, 58] width 86 height 69
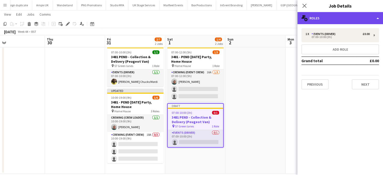
click at [335, 22] on div "multiple-users-add Roles" at bounding box center [340, 18] width 86 height 12
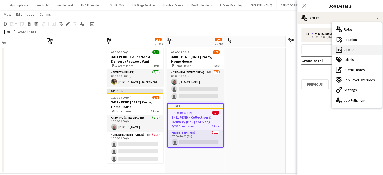
click at [347, 49] on span "Job Ad" at bounding box center [349, 49] width 11 height 5
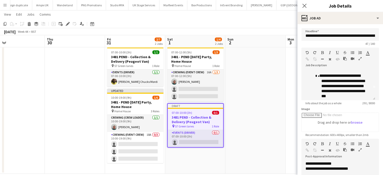
scroll to position [12, 0]
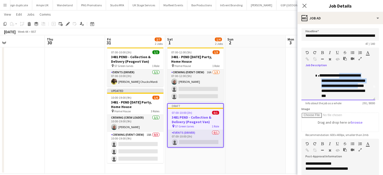
drag, startPoint x: 339, startPoint y: 74, endPoint x: 334, endPoint y: 90, distance: 15.9
click at [334, 90] on p "**********" at bounding box center [344, 85] width 46 height 25
click at [368, 79] on div "**********" at bounding box center [338, 85] width 74 height 30
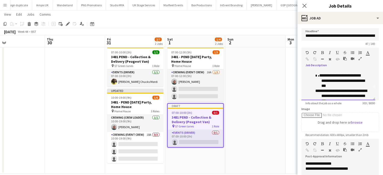
scroll to position [16, 0]
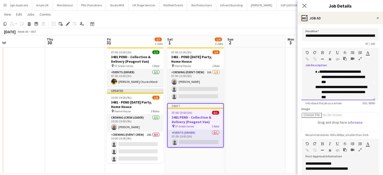
click at [312, 86] on div "**********" at bounding box center [338, 99] width 66 height 61
click at [351, 49] on div "Paragraph Heading 1 Heading 2 Heading 3 Heading 4 Heading 5 Heading 6 Heading 7…" at bounding box center [339, 57] width 77 height 19
click at [351, 52] on icon "button" at bounding box center [352, 53] width 4 height 4
click at [324, 89] on span "**********" at bounding box center [345, 92] width 50 height 14
click at [321, 72] on p "**********" at bounding box center [344, 84] width 46 height 30
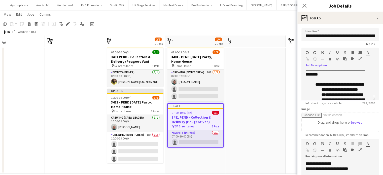
scroll to position [3, 0]
click at [352, 53] on icon "button" at bounding box center [352, 53] width 4 height 4
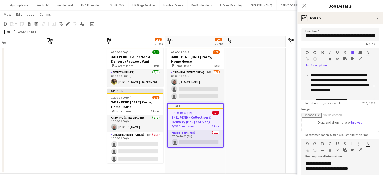
scroll to position [13, 0]
click at [322, 81] on span "**********" at bounding box center [338, 76] width 56 height 9
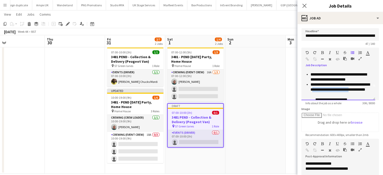
scroll to position [17, 0]
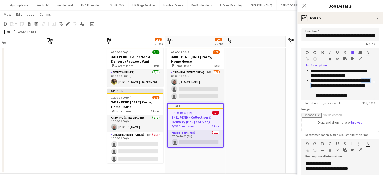
drag, startPoint x: 333, startPoint y: 94, endPoint x: 319, endPoint y: 91, distance: 14.3
click at [319, 87] on span "**********" at bounding box center [339, 82] width 59 height 9
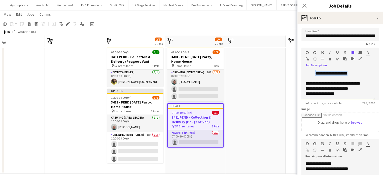
drag, startPoint x: 318, startPoint y: 90, endPoint x: 354, endPoint y: 81, distance: 36.7
click at [354, 81] on div "**********" at bounding box center [338, 71] width 66 height 50
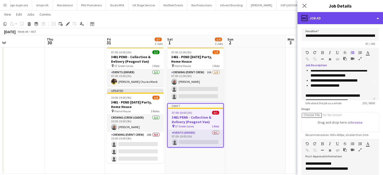
click at [345, 20] on div "ads-window Job Ad" at bounding box center [340, 18] width 86 height 12
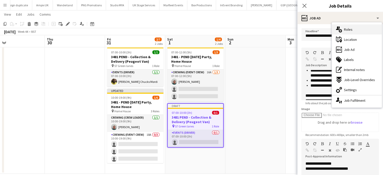
click at [351, 30] on span "Roles" at bounding box center [348, 29] width 9 height 5
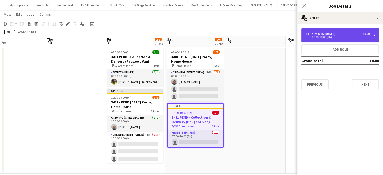
click at [329, 40] on div "1 x Events (Driver) £0.00 07:00-10:00 (3h)" at bounding box center [339, 35] width 77 height 14
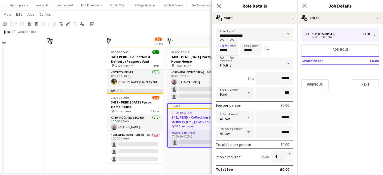
click at [224, 52] on input "*****" at bounding box center [227, 49] width 22 height 13
click at [222, 42] on div at bounding box center [222, 40] width 10 height 5
type input "*****"
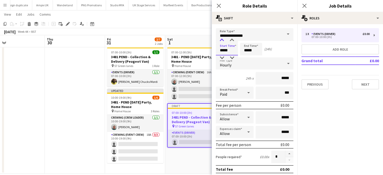
click at [222, 42] on div at bounding box center [222, 40] width 10 height 5
click at [255, 52] on input "*****" at bounding box center [251, 49] width 22 height 13
click at [247, 42] on div at bounding box center [246, 40] width 10 height 5
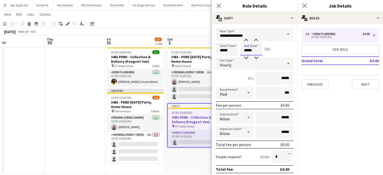
type input "*****"
click at [247, 42] on div at bounding box center [246, 40] width 10 height 5
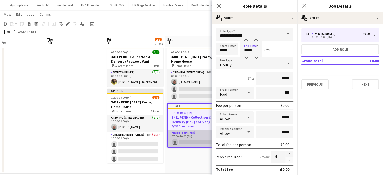
click at [194, 147] on app-job-card "Draft 07:00-10:00 (3h) 0/1 3481 PEND - Collection & Delivery (Peugeot Van) pin …" at bounding box center [195, 125] width 56 height 44
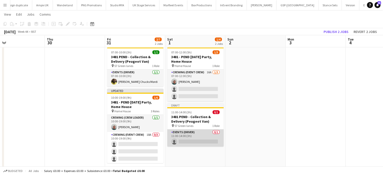
click at [197, 140] on app-card-role "Events (Driver) 0/1 11:00-14:00 (3h) single-neutral-actions" at bounding box center [195, 137] width 56 height 17
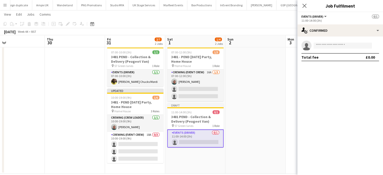
click at [337, 38] on div "single-neutral-actions Total fee £0.00" at bounding box center [340, 50] width 86 height 29
click at [334, 36] on div "single-neutral-actions Total fee £0.00" at bounding box center [340, 50] width 86 height 29
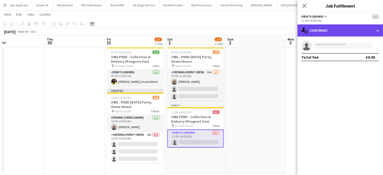
click at [335, 34] on div "single-neutral-actions-check-2 Confirmed" at bounding box center [340, 30] width 86 height 12
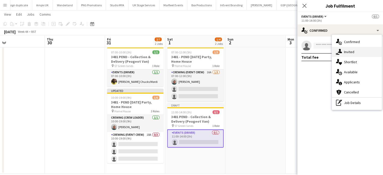
click at [345, 51] on span "Invited" at bounding box center [349, 52] width 10 height 5
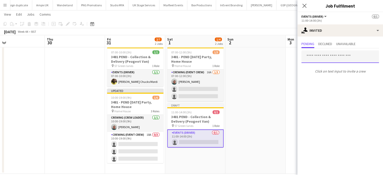
click at [327, 57] on input "text" at bounding box center [339, 56] width 77 height 13
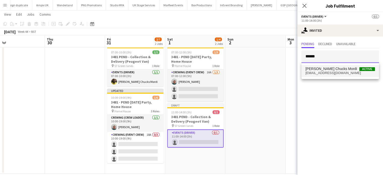
type input "******"
click at [326, 69] on span "[PERSON_NAME] Chucks Mordi" at bounding box center [331, 69] width 52 height 4
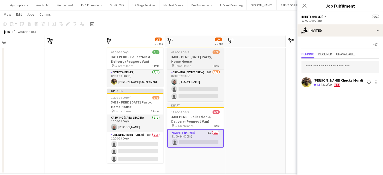
click at [192, 51] on div "07:00-12:00 (5h) 1/3" at bounding box center [195, 52] width 56 height 4
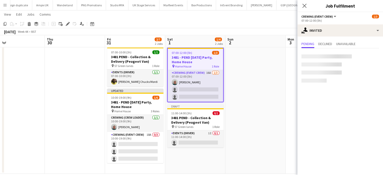
click at [192, 51] on div "07:00-12:00 (5h) 1/3" at bounding box center [194, 53] width 55 height 4
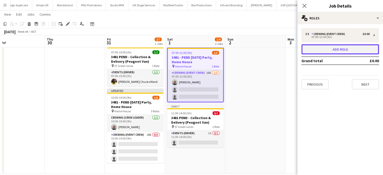
click at [329, 48] on button "Add role" at bounding box center [339, 49] width 77 height 10
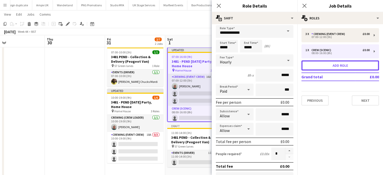
scroll to position [0, 0]
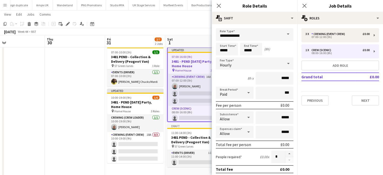
click at [246, 41] on form "**********" at bounding box center [255, 171] width 86 height 287
click at [248, 40] on input "**********" at bounding box center [254, 34] width 77 height 13
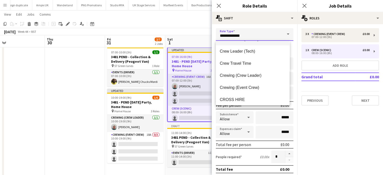
scroll to position [34, 0]
click at [249, 71] on mat-option "Crewing (Crew Leader)" at bounding box center [253, 75] width 74 height 12
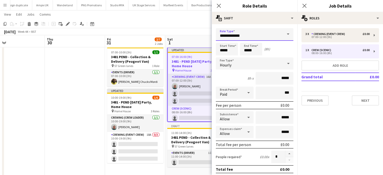
type input "**********"
click at [227, 50] on input "*****" at bounding box center [227, 49] width 22 height 13
type input "*****"
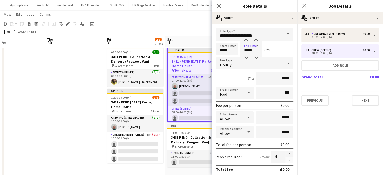
type input "*****"
click at [86, 108] on app-date-cell at bounding box center [75, 111] width 60 height 132
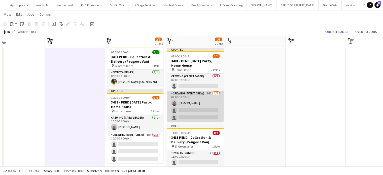
click at [199, 98] on app-card-role "Crewing (Event Crew) 16A 1/3 07:00-12:00 (5h) Brayden Davison single-neutral-ac…" at bounding box center [195, 107] width 56 height 32
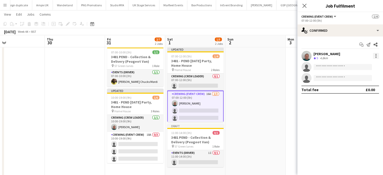
click at [373, 56] on div at bounding box center [375, 56] width 6 height 6
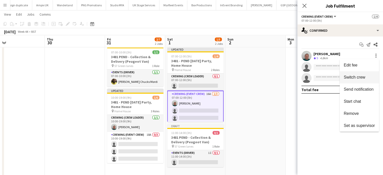
click at [352, 76] on span "Switch crew" at bounding box center [353, 77] width 21 height 4
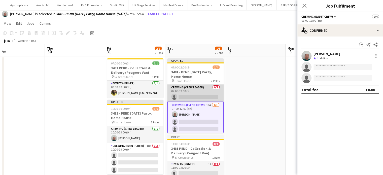
click at [201, 90] on app-card-role "Crewing (Crew Leader) 0/1 07:00-12:00 (5h) single-neutral-actions" at bounding box center [195, 92] width 56 height 17
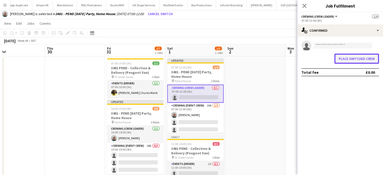
click at [363, 59] on button "Place switched crew" at bounding box center [356, 59] width 45 height 10
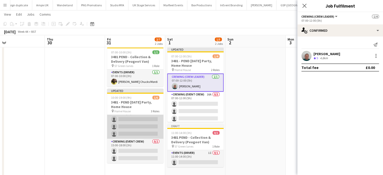
scroll to position [0, 0]
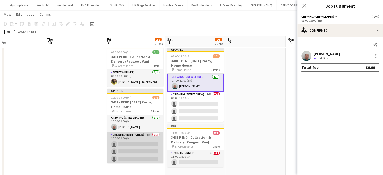
click at [141, 146] on app-card-role "Crewing (Event Crew) 18A 0/3 10:00-19:00 (9h) single-neutral-actions single-neu…" at bounding box center [135, 148] width 56 height 32
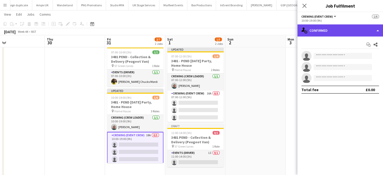
click at [337, 34] on div "single-neutral-actions-check-2 Confirmed" at bounding box center [340, 30] width 86 height 12
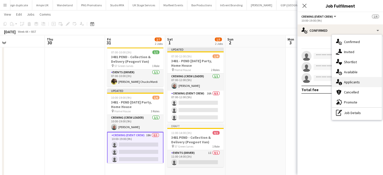
click at [350, 82] on span "Applicants" at bounding box center [352, 82] width 16 height 5
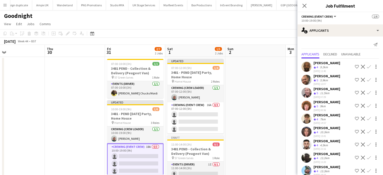
scroll to position [22, 0]
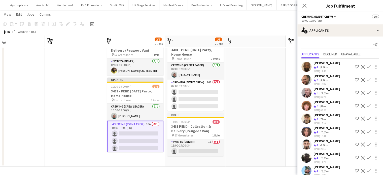
click at [366, 78] on app-icon "Confirm" at bounding box center [368, 80] width 4 height 4
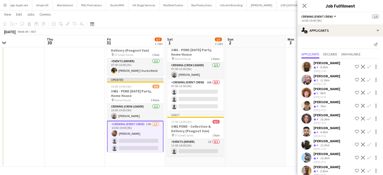
click at [366, 92] on app-icon "Confirm" at bounding box center [368, 93] width 4 height 4
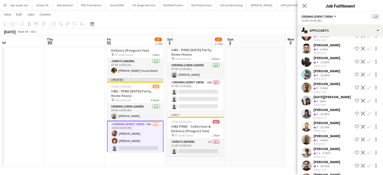
scroll to position [94, 0]
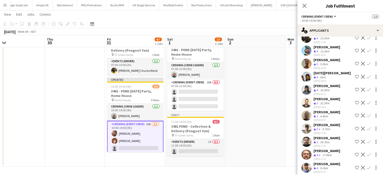
click at [366, 126] on app-icon "Confirm" at bounding box center [368, 128] width 4 height 4
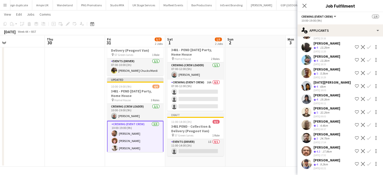
scroll to position [81, 0]
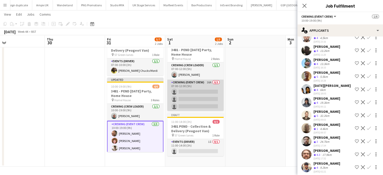
click at [203, 99] on app-card-role "Crewing (Event Crew) 16A 0/3 07:00-12:00 (5h) single-neutral-actions single-neu…" at bounding box center [195, 95] width 56 height 32
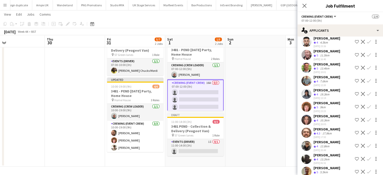
scroll to position [0, 0]
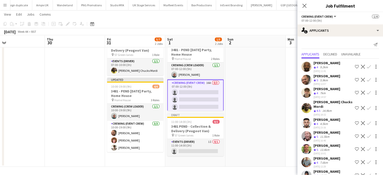
click at [366, 79] on app-icon "Confirm" at bounding box center [368, 80] width 4 height 4
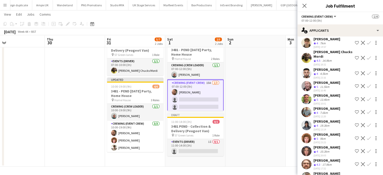
click at [366, 137] on app-icon "Confirm" at bounding box center [368, 138] width 4 height 4
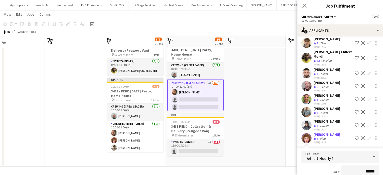
scroll to position [38, 0]
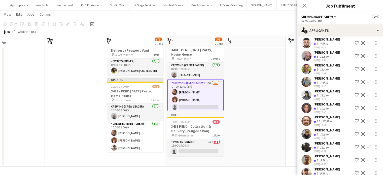
scroll to position [73, 0]
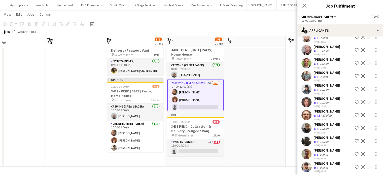
click at [366, 126] on app-icon "Confirm" at bounding box center [368, 128] width 4 height 4
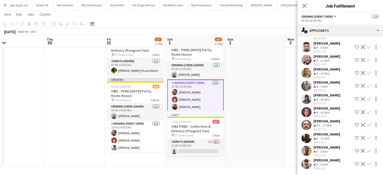
scroll to position [60, 0]
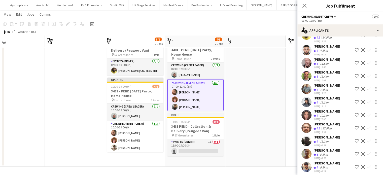
click at [271, 116] on app-date-cell at bounding box center [255, 100] width 60 height 132
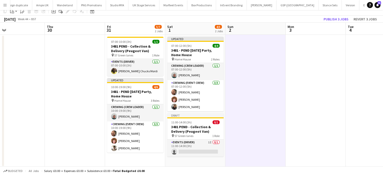
scroll to position [0, 0]
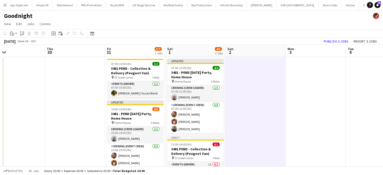
click at [343, 37] on app-toolbar "Copy Paste Paste Ctrl+V Paste with crew Ctrl+Shift+V Paste linked Job Delete Gr…" at bounding box center [191, 33] width 383 height 9
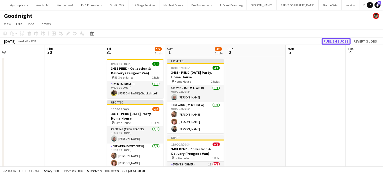
click at [343, 39] on button "Publish 3 jobs" at bounding box center [335, 41] width 29 height 7
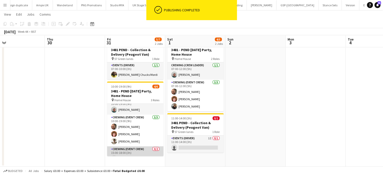
scroll to position [21, 0]
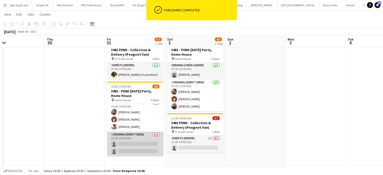
click at [140, 143] on app-card-role "Crewing (Event Crew) 0/2 15:00-18:00 (3h) single-neutral-actions single-neutral…" at bounding box center [135, 144] width 56 height 24
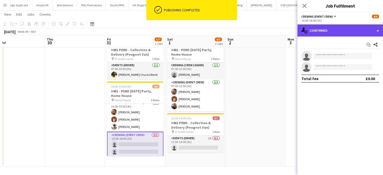
click at [336, 32] on div "single-neutral-actions-check-2 Confirmed" at bounding box center [340, 30] width 86 height 12
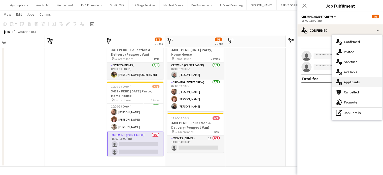
click at [356, 79] on div "single-neutral-actions-information Applicants" at bounding box center [356, 82] width 50 height 10
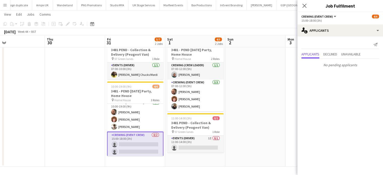
click at [257, 91] on app-date-cell at bounding box center [255, 102] width 60 height 128
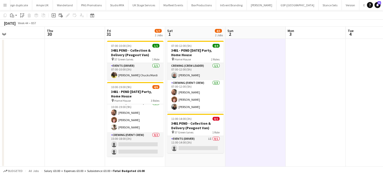
scroll to position [0, 0]
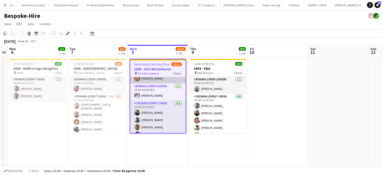
scroll to position [73, 0]
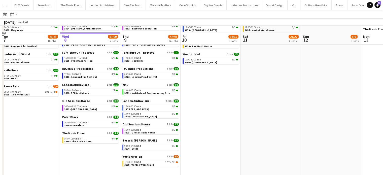
scroll to position [89, 0]
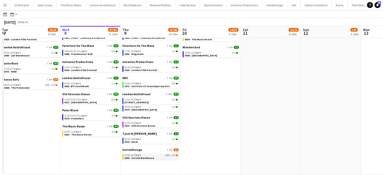
click at [153, 156] on link "15:30-18:30 BST 16I • 2/3 3635 - Vortek Warehouse" at bounding box center [150, 156] width 53 height 6
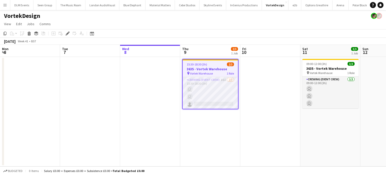
scroll to position [0, 173]
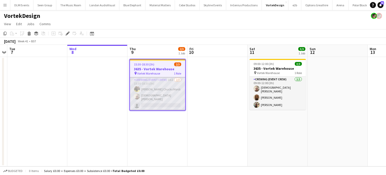
click at [169, 96] on app-card-role "Crewing (Event Crew) 16I [DATE] 15:30-18:30 (3h) [PERSON_NAME] Chucks [PERSON_N…" at bounding box center [157, 93] width 55 height 33
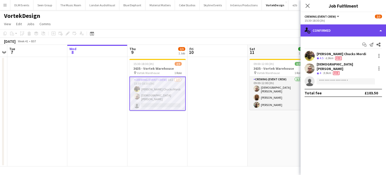
click at [359, 30] on div "single-neutral-actions-check-2 Confirmed" at bounding box center [344, 30] width 86 height 12
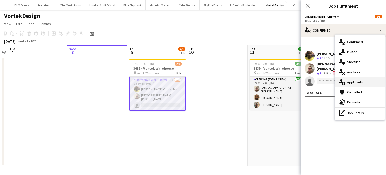
click at [361, 85] on div "single-neutral-actions-information Applicants" at bounding box center [360, 82] width 50 height 10
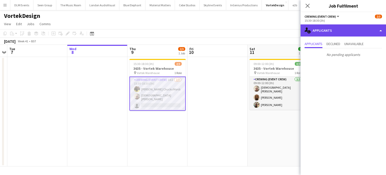
click at [341, 26] on div "single-neutral-actions-information Applicants" at bounding box center [344, 30] width 86 height 12
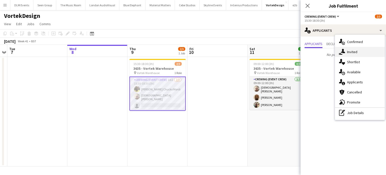
click at [357, 49] on div "single-neutral-actions-share-1 Invited" at bounding box center [360, 52] width 50 height 10
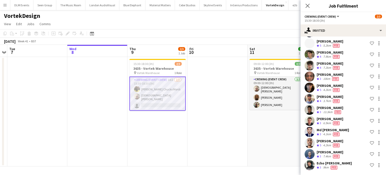
scroll to position [0, 0]
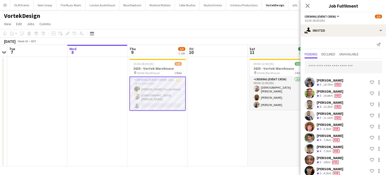
click at [348, 129] on div "[PERSON_NAME] Crew rating 5 5.2km Fee Shortlist crew" at bounding box center [344, 126] width 86 height 10
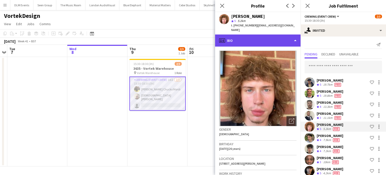
click at [282, 34] on div "profile Bio" at bounding box center [258, 40] width 86 height 12
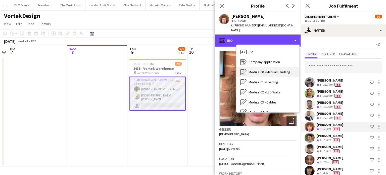
scroll to position [168, 0]
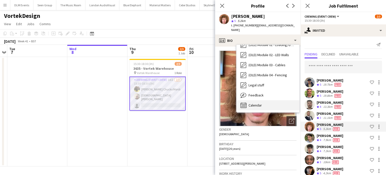
click at [261, 100] on div "Calendar Calendar" at bounding box center [268, 105] width 63 height 10
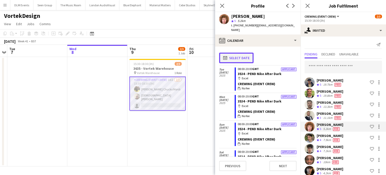
click at [240, 53] on button "calendar-full Select date" at bounding box center [236, 58] width 34 height 11
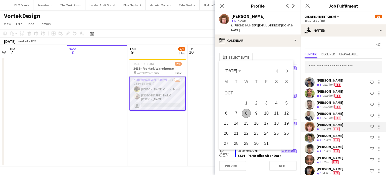
click at [256, 116] on span "9" at bounding box center [256, 113] width 9 height 9
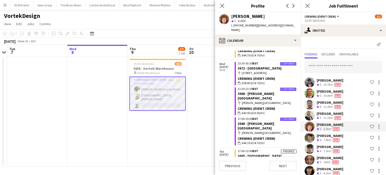
scroll to position [33, 0]
